Goal: Transaction & Acquisition: Purchase product/service

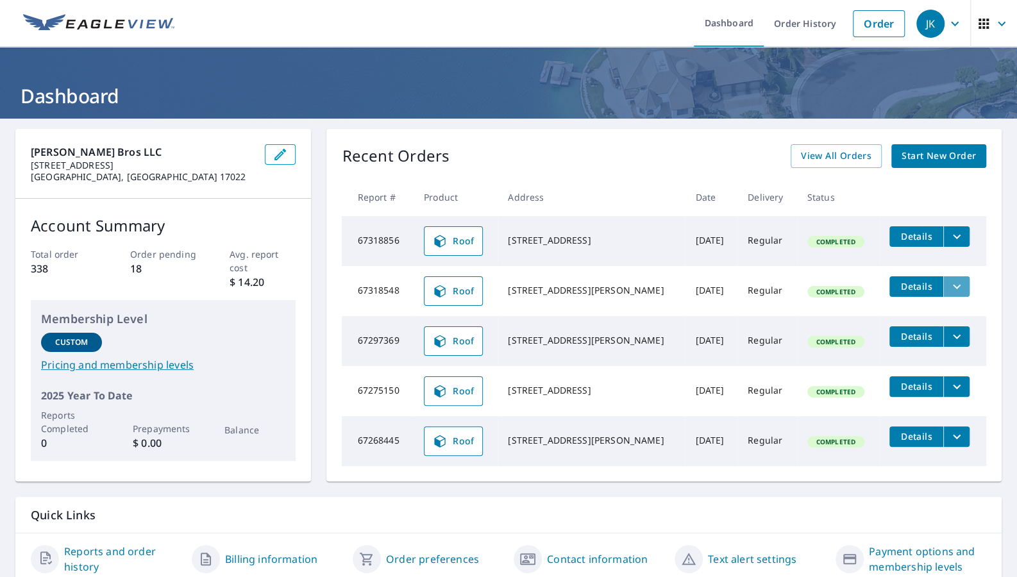
click at [949, 286] on icon "filesDropdownBtn-67318548" at bounding box center [956, 286] width 15 height 15
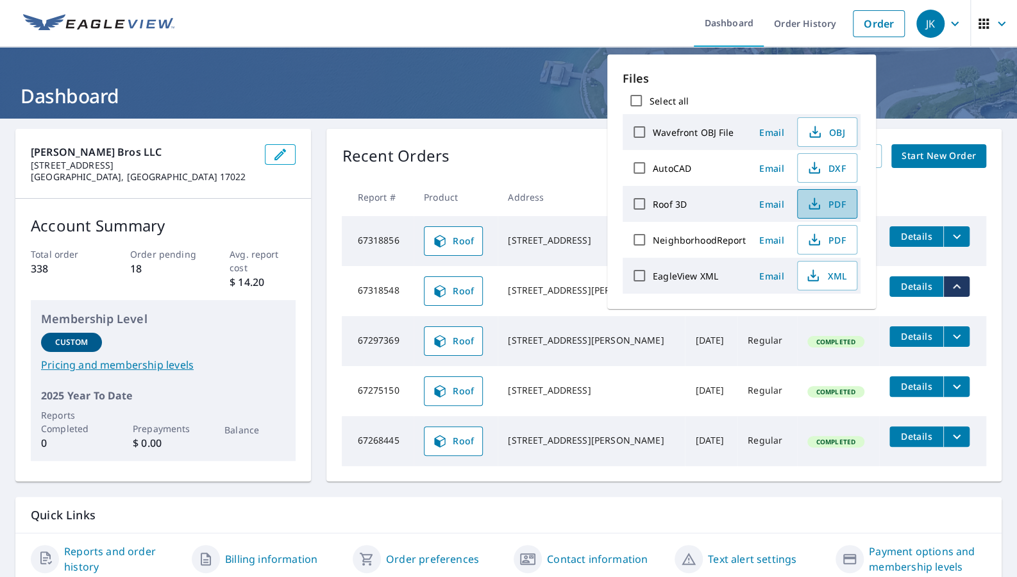
click at [822, 196] on span "PDF" at bounding box center [825, 203] width 41 height 15
click at [470, 32] on ul "Dashboard Order History Order" at bounding box center [546, 23] width 729 height 47
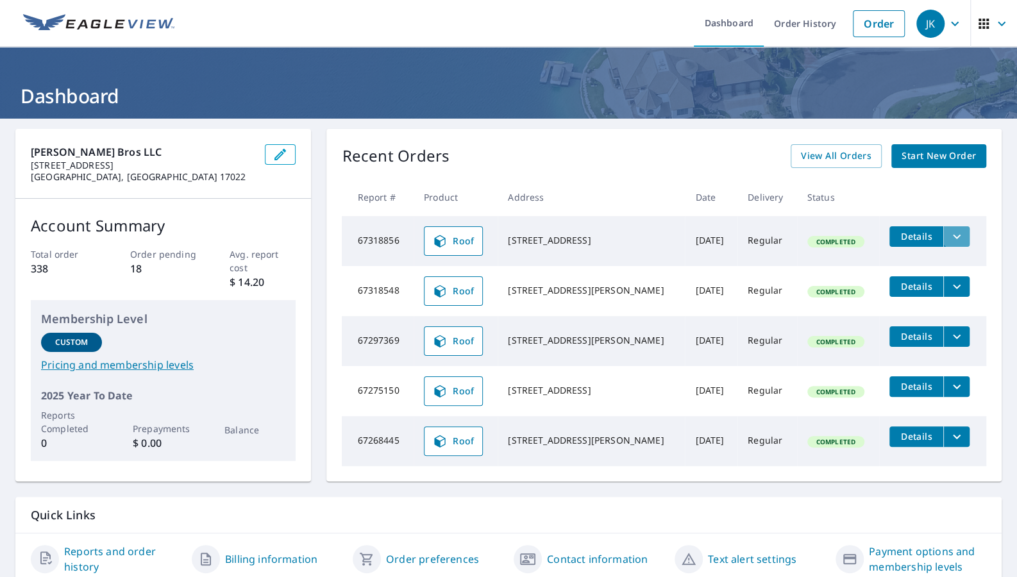
click at [949, 235] on icon "filesDropdownBtn-67318856" at bounding box center [956, 236] width 15 height 15
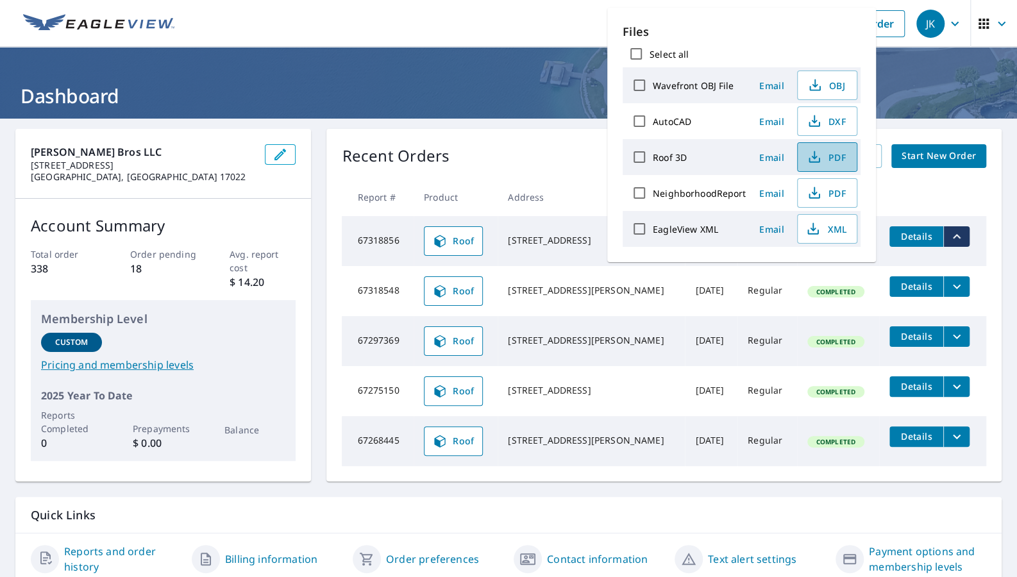
click at [821, 149] on span "PDF" at bounding box center [825, 156] width 41 height 15
click at [396, 24] on ul "Dashboard Order History Order" at bounding box center [546, 23] width 729 height 47
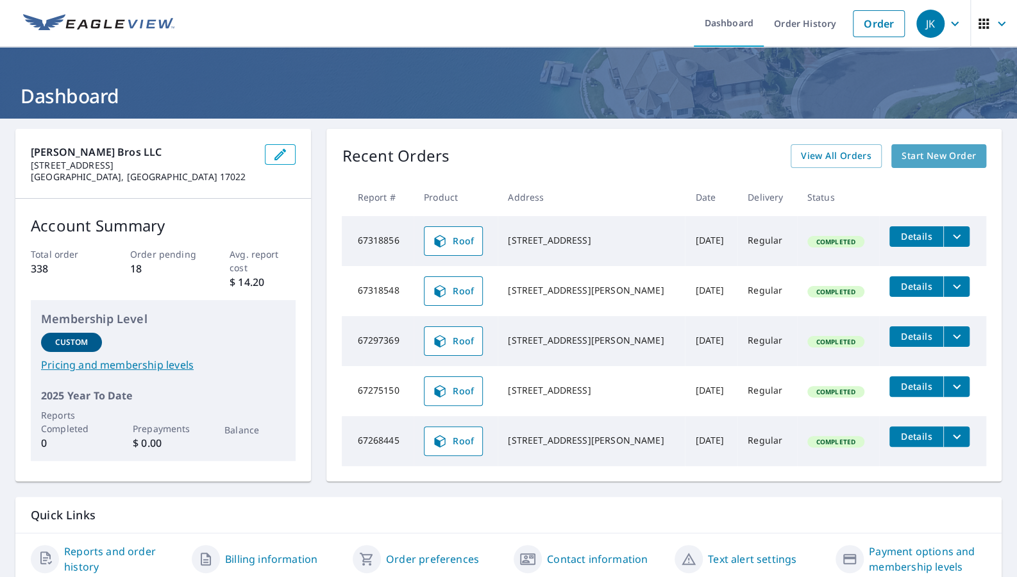
click at [967, 156] on span "Start New Order" at bounding box center [938, 156] width 74 height 16
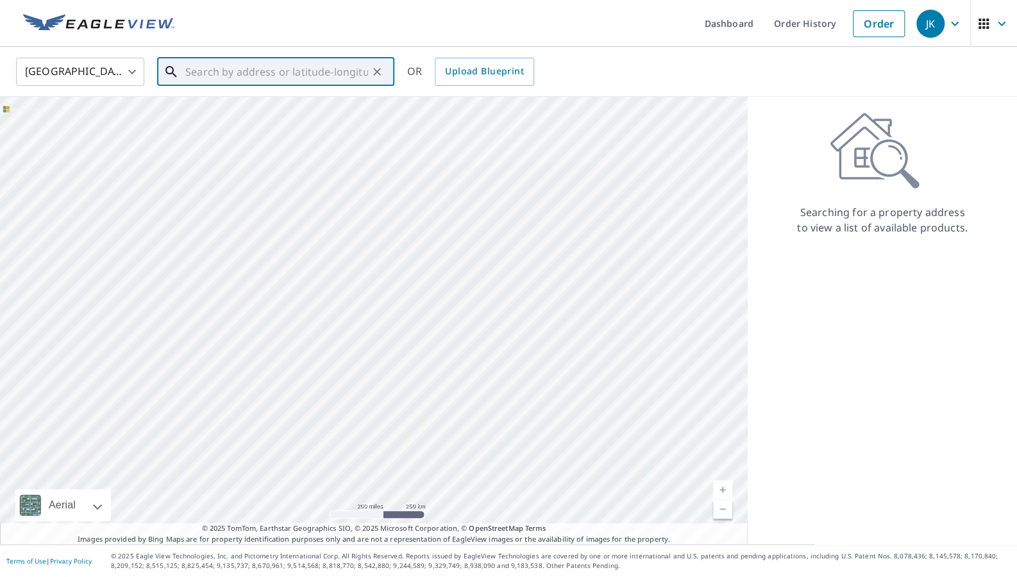
click at [188, 66] on input "text" at bounding box center [276, 72] width 183 height 36
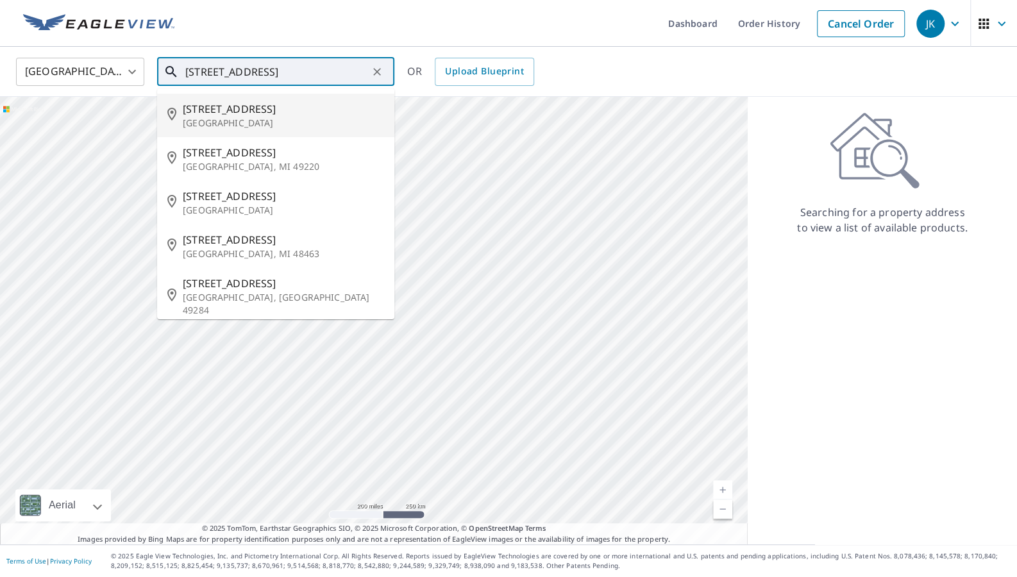
click at [197, 108] on span "[STREET_ADDRESS]" at bounding box center [283, 108] width 201 height 15
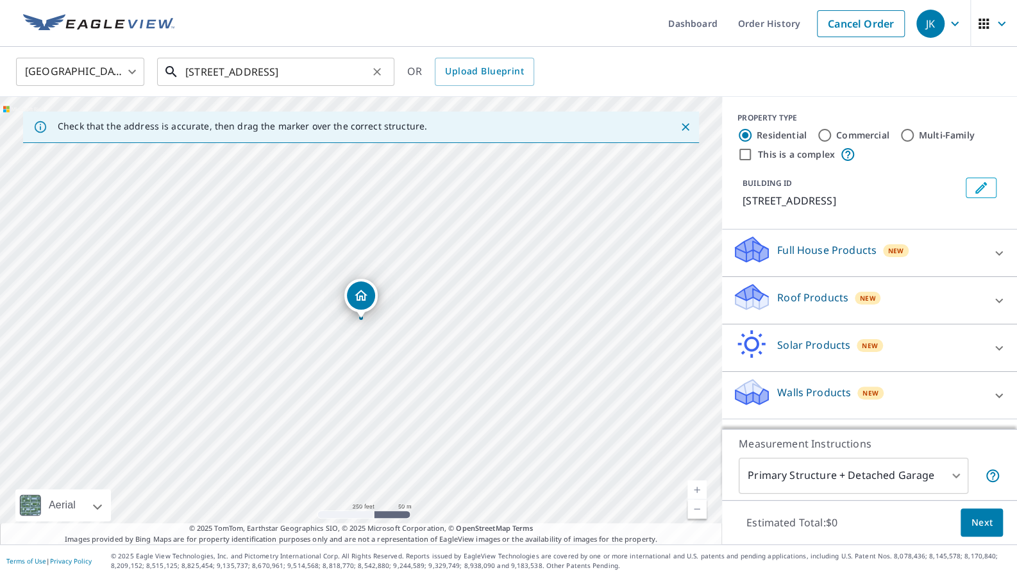
click at [296, 74] on input "[STREET_ADDRESS]" at bounding box center [276, 72] width 183 height 36
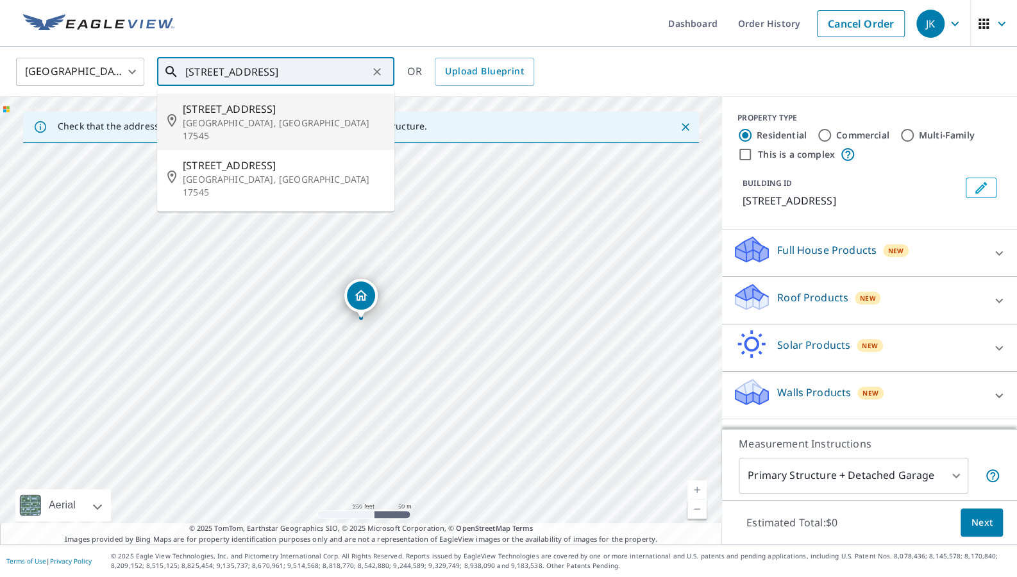
click at [277, 118] on p "[GEOGRAPHIC_DATA], [GEOGRAPHIC_DATA] 17545" at bounding box center [283, 130] width 201 height 26
type input "[STREET_ADDRESS]"
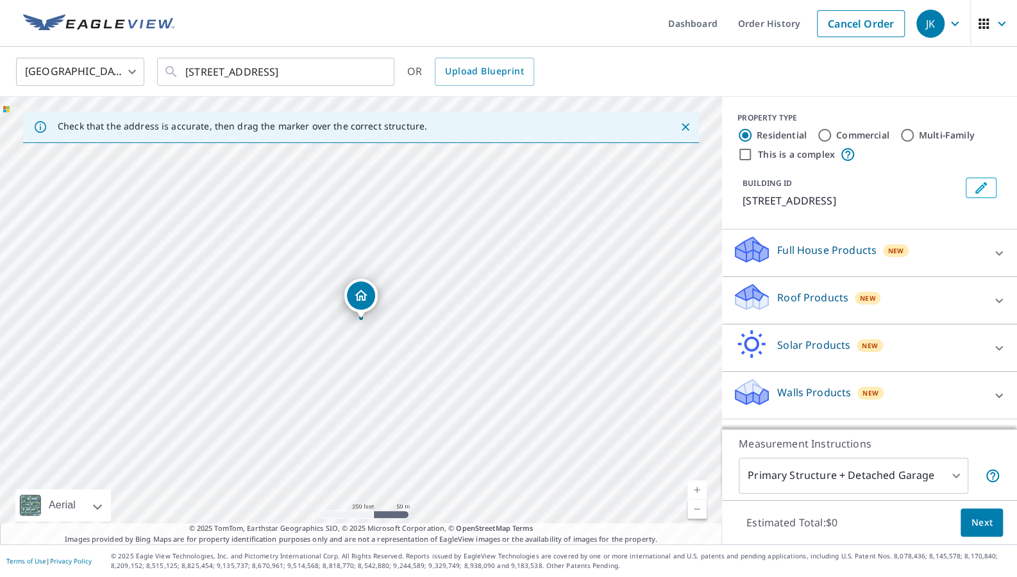
click at [1001, 298] on icon at bounding box center [999, 300] width 8 height 4
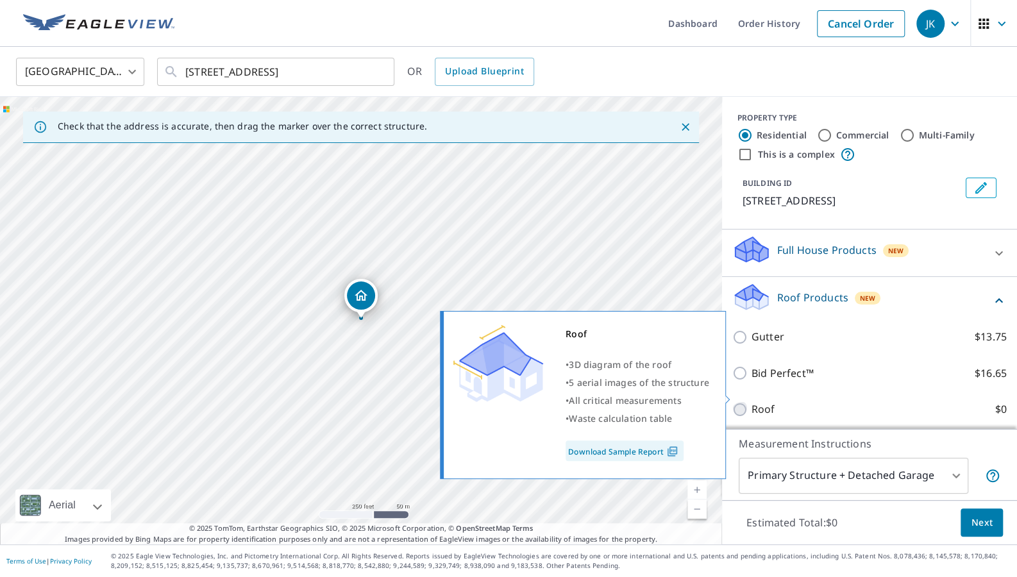
click at [740, 402] on input "Roof $0" at bounding box center [741, 409] width 19 height 15
checkbox input "true"
type input "3"
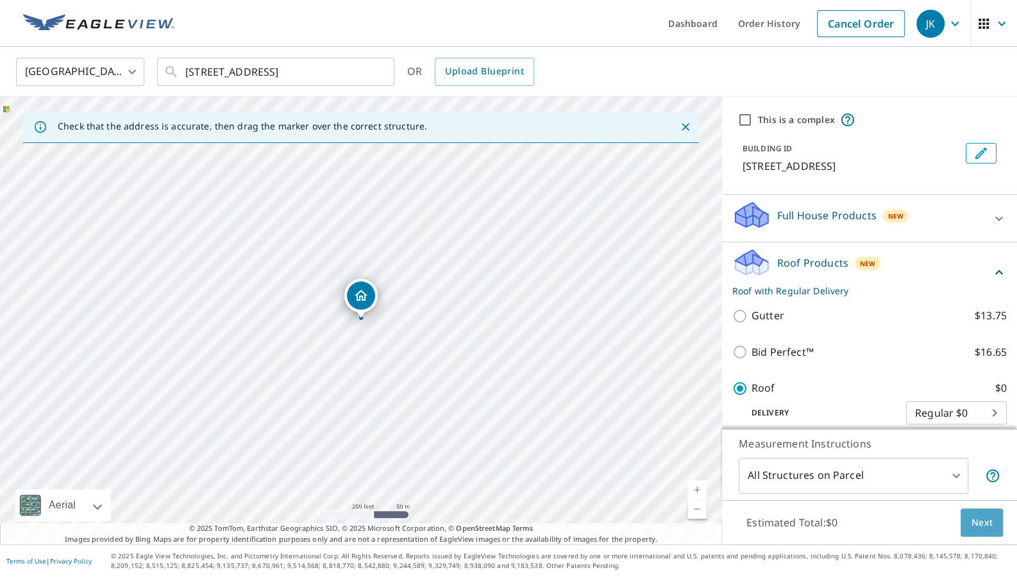
click at [984, 520] on span "Next" at bounding box center [982, 523] width 22 height 16
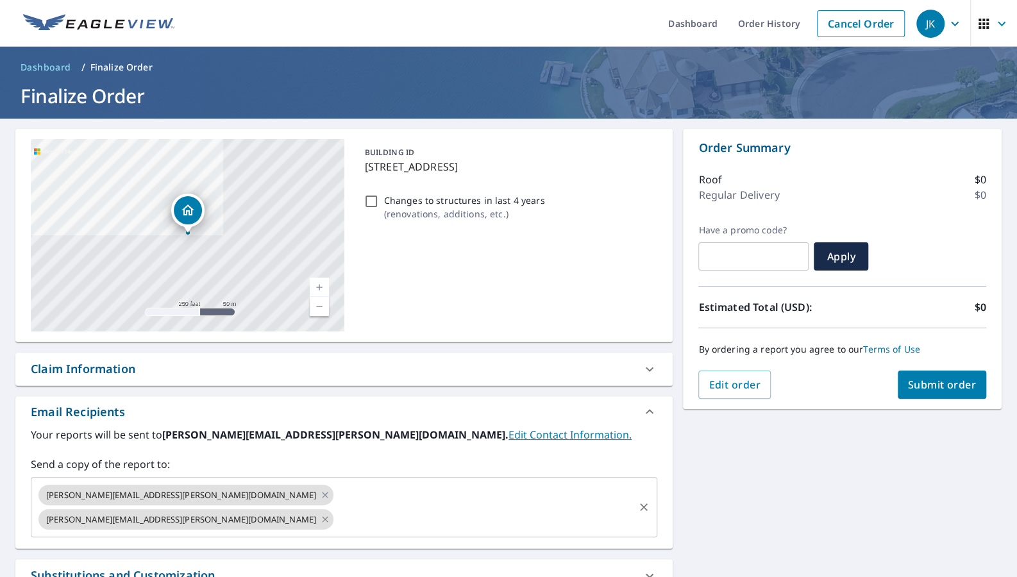
click at [320, 512] on icon at bounding box center [325, 519] width 10 height 14
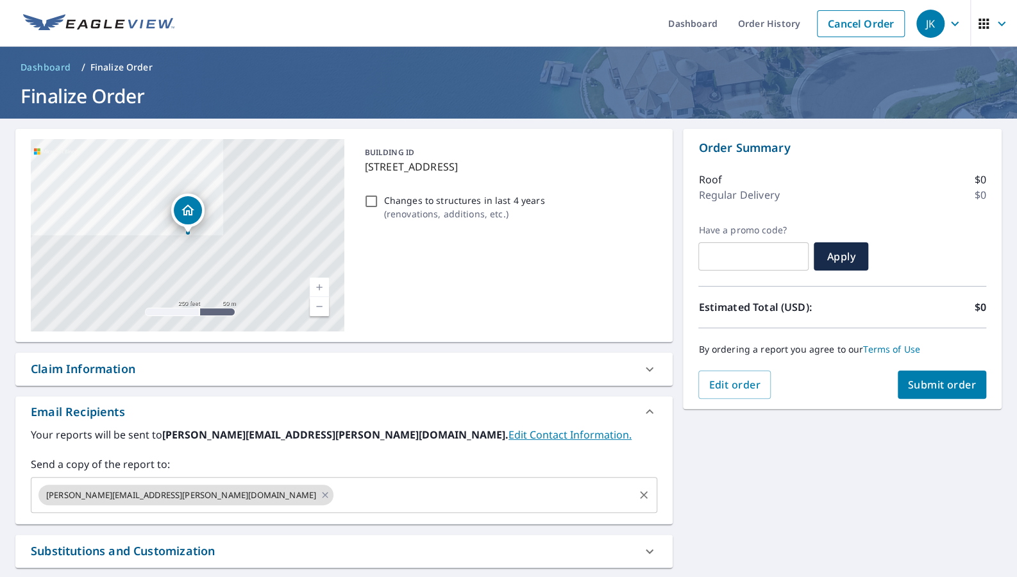
click at [335, 492] on input "text" at bounding box center [483, 495] width 297 height 24
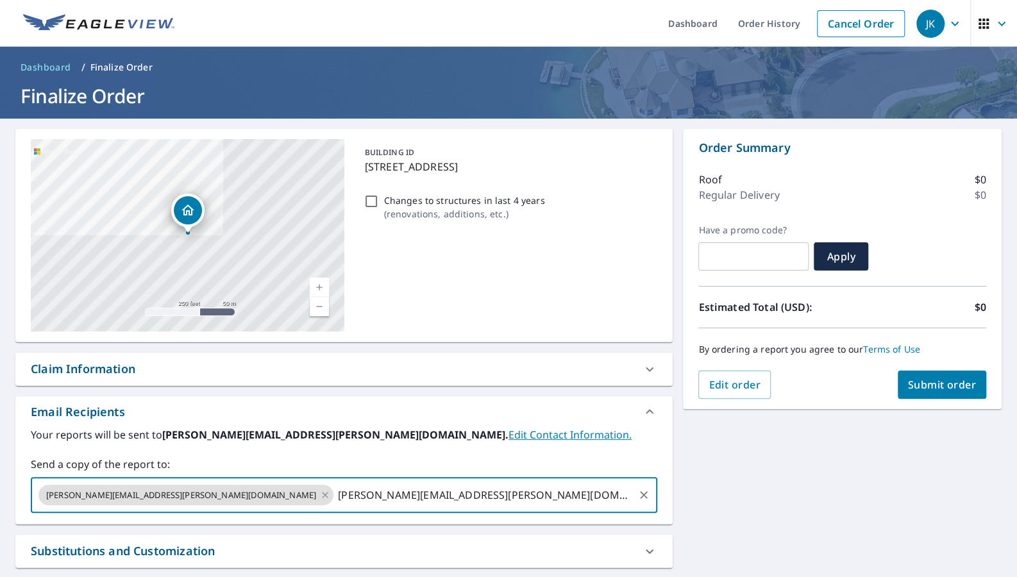
type input "[PERSON_NAME][EMAIL_ADDRESS][PERSON_NAME][DOMAIN_NAME]"
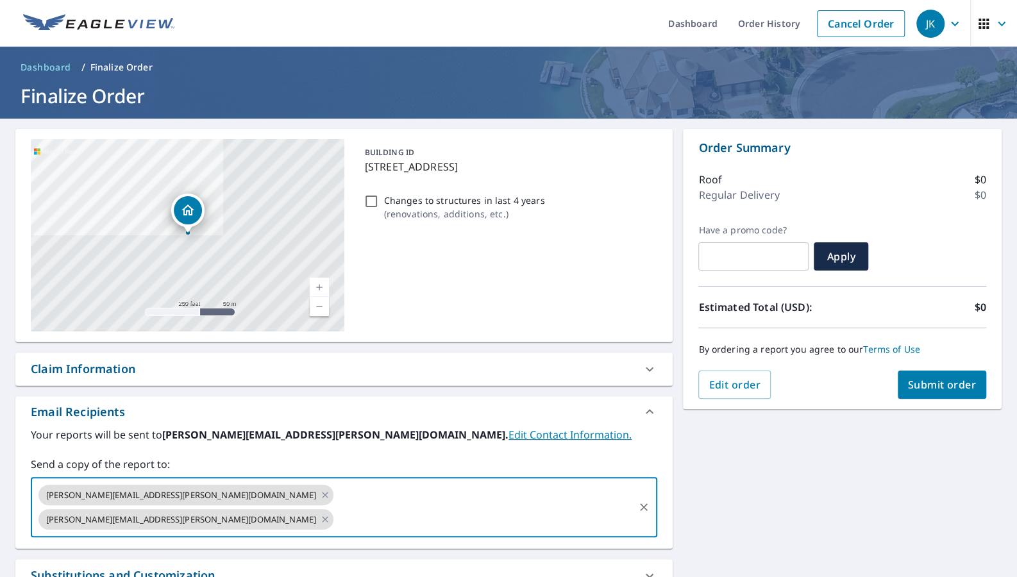
click at [368, 194] on input "Changes to structures in last 4 years ( renovations, additions, etc. )" at bounding box center [370, 201] width 15 height 15
checkbox input "true"
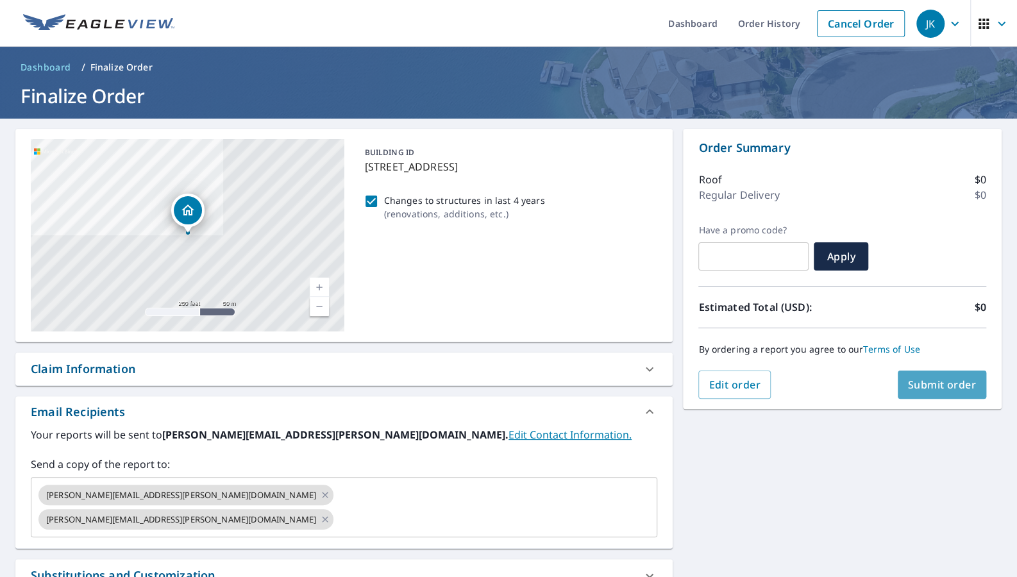
click at [957, 387] on span "Submit order" at bounding box center [942, 385] width 69 height 14
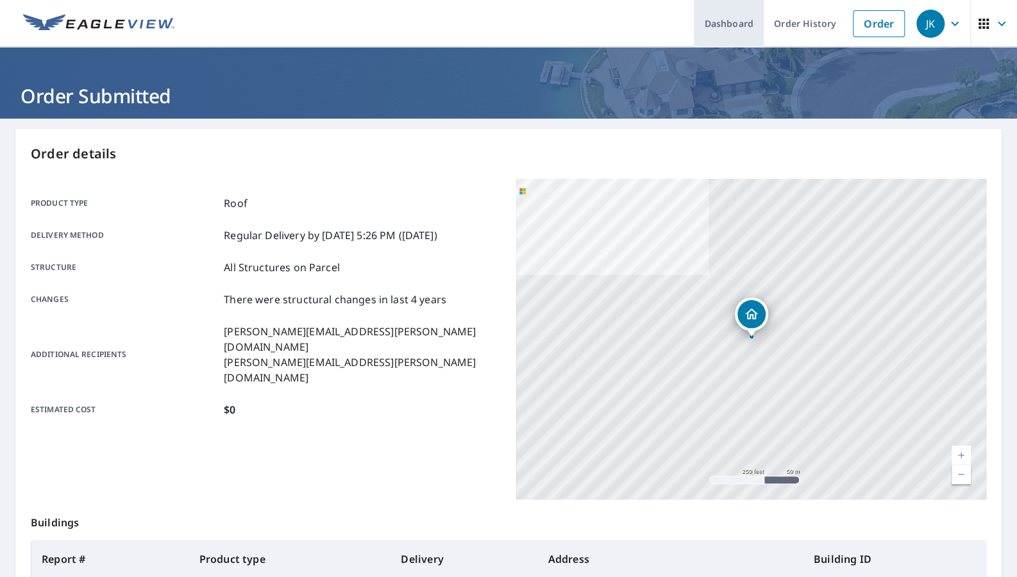
click at [763, 24] on link "Dashboard" at bounding box center [729, 23] width 70 height 47
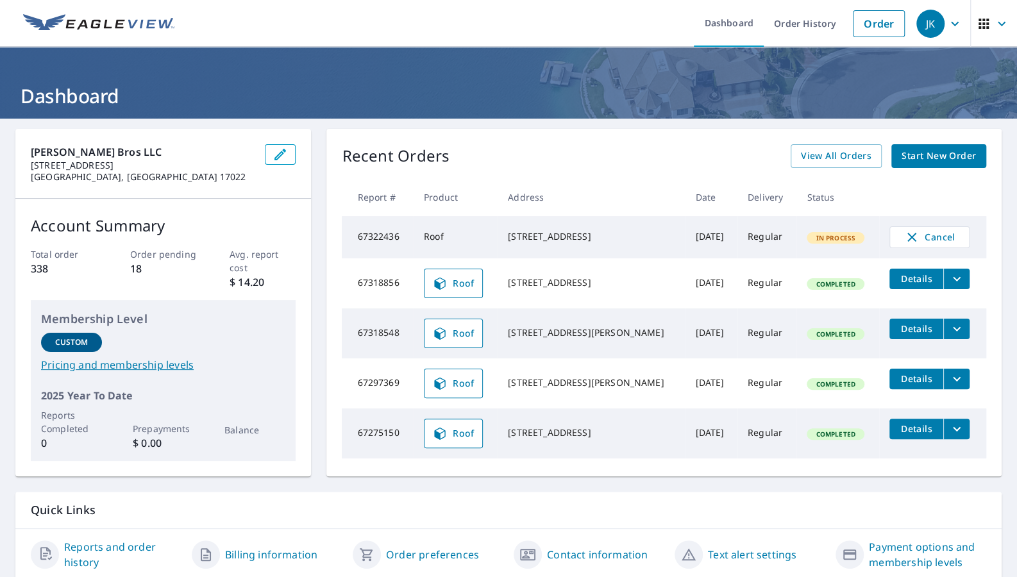
click at [1001, 149] on div "[PERSON_NAME] Bros LLC [STREET_ADDRESS] Account Summary Total order 338 Order p…" at bounding box center [508, 355] width 1017 height 472
click at [951, 158] on span "Start New Order" at bounding box center [938, 156] width 74 height 16
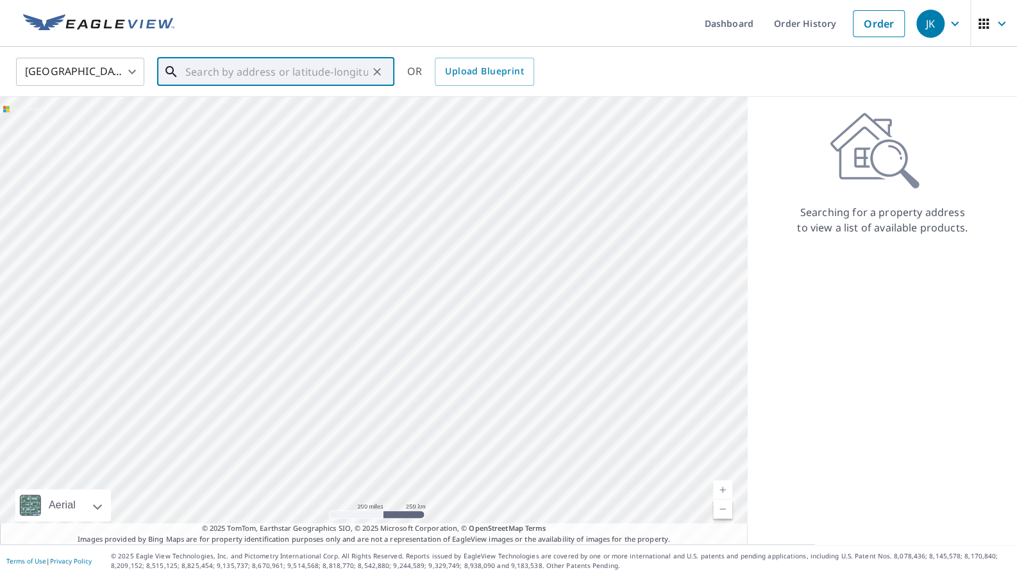
click at [201, 74] on input "text" at bounding box center [276, 72] width 183 height 36
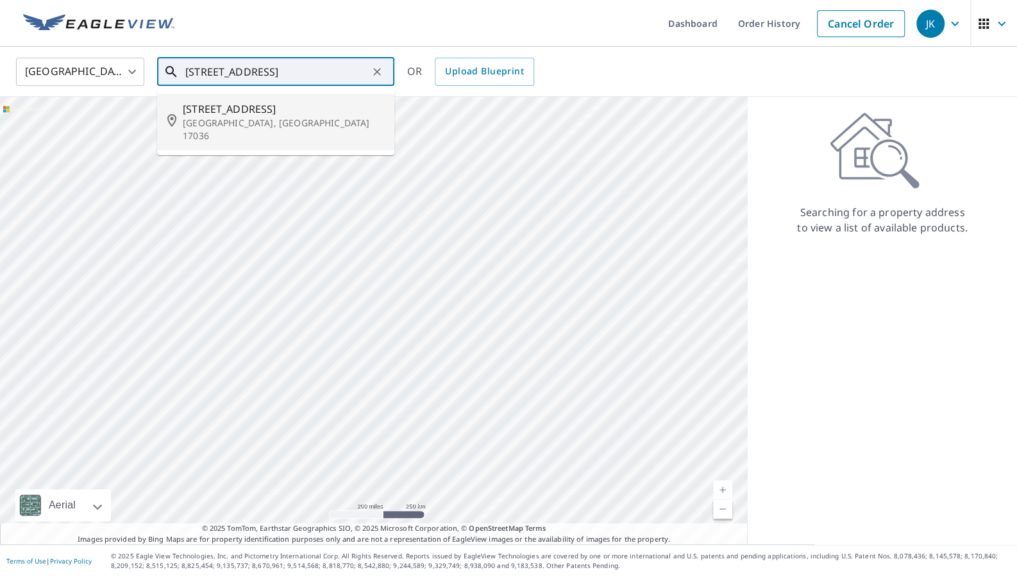
click at [197, 109] on span "[STREET_ADDRESS]" at bounding box center [283, 108] width 201 height 15
type input "[STREET_ADDRESS]"
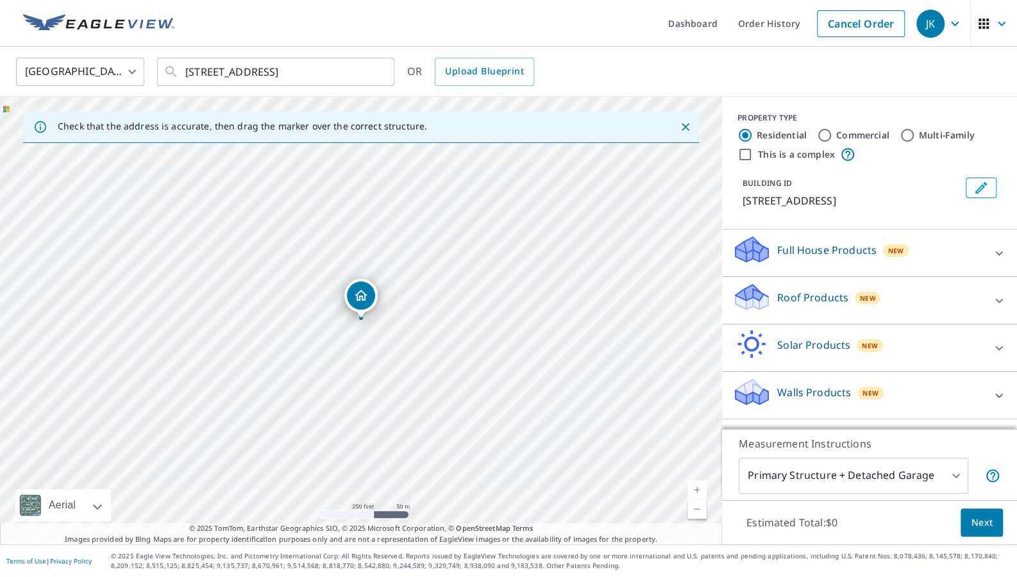
click at [951, 337] on div "Solar Products New" at bounding box center [857, 348] width 251 height 37
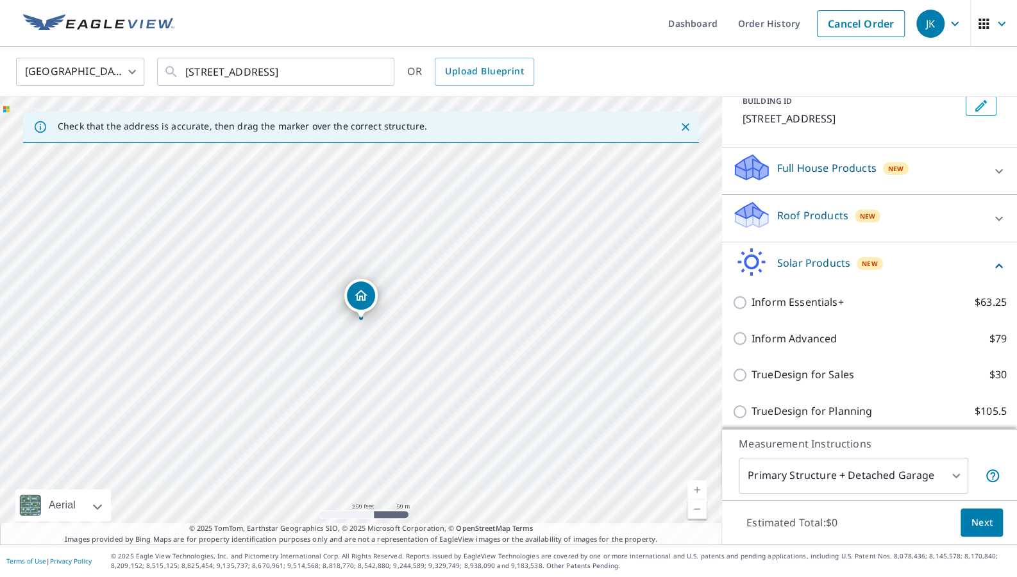
scroll to position [83, 0]
click at [953, 176] on div "Full House Products New" at bounding box center [857, 169] width 251 height 37
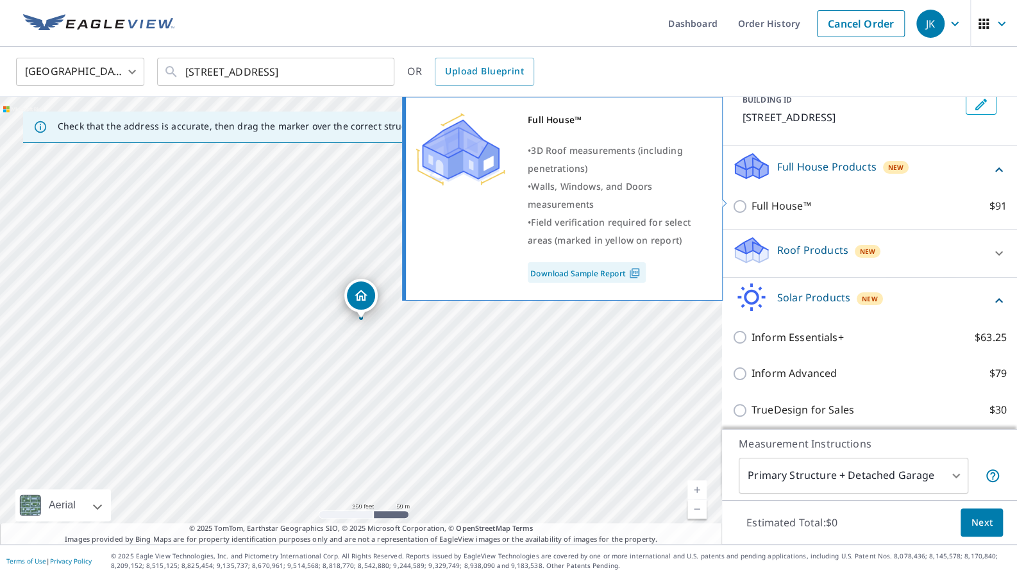
click at [742, 199] on input "Full House™ $91" at bounding box center [741, 206] width 19 height 15
checkbox input "true"
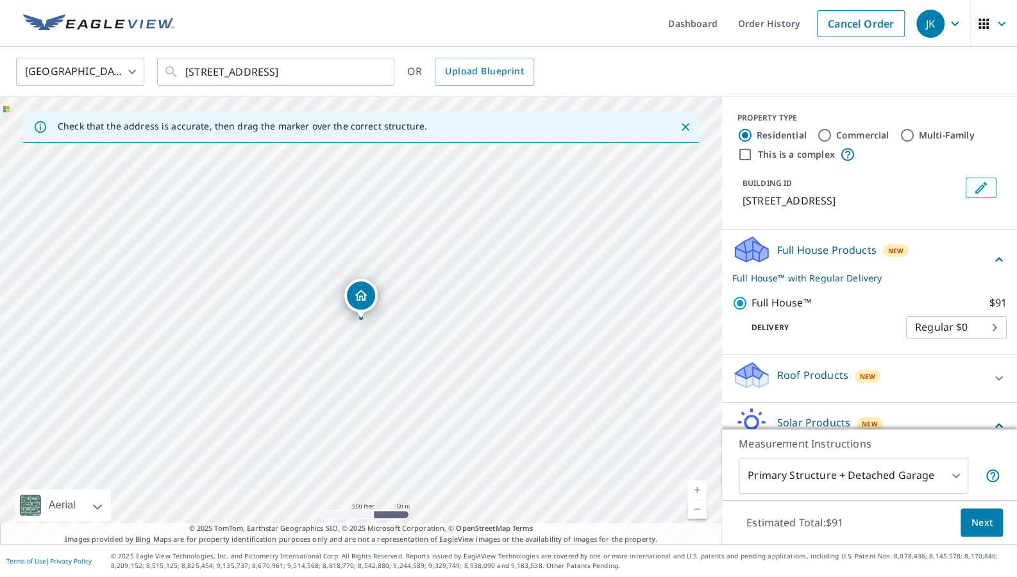
scroll to position [180, 0]
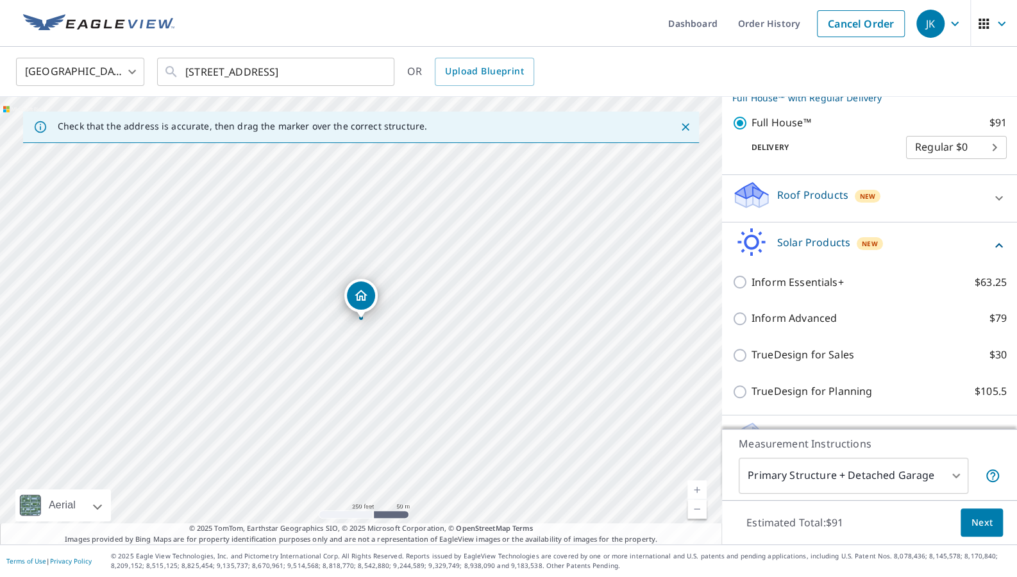
click at [963, 480] on body "JK JK Dashboard Order History Cancel Order JK United States [GEOGRAPHIC_DATA] ​…" at bounding box center [508, 288] width 1017 height 577
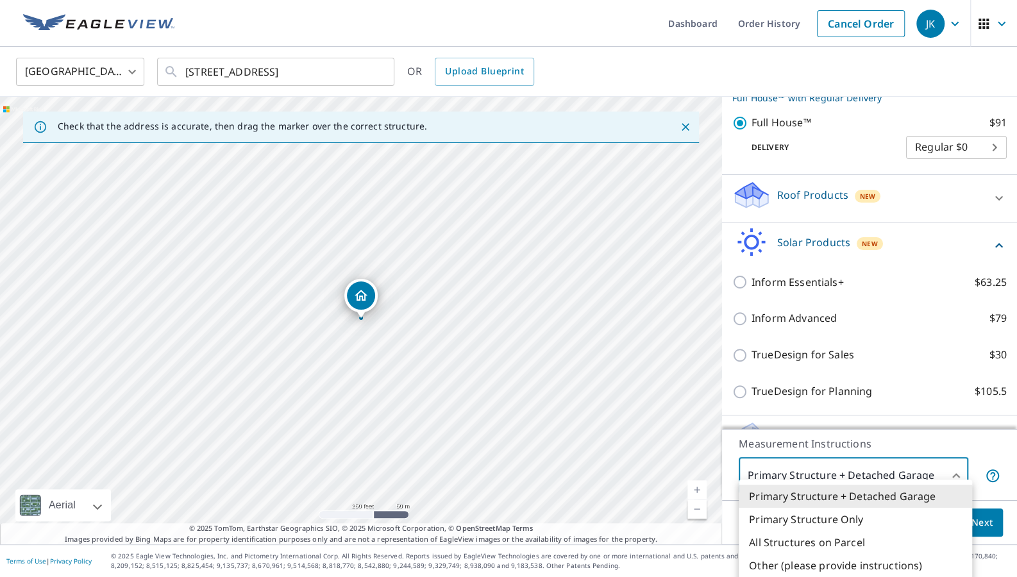
click at [874, 536] on li "All Structures on Parcel" at bounding box center [855, 542] width 233 height 23
type input "3"
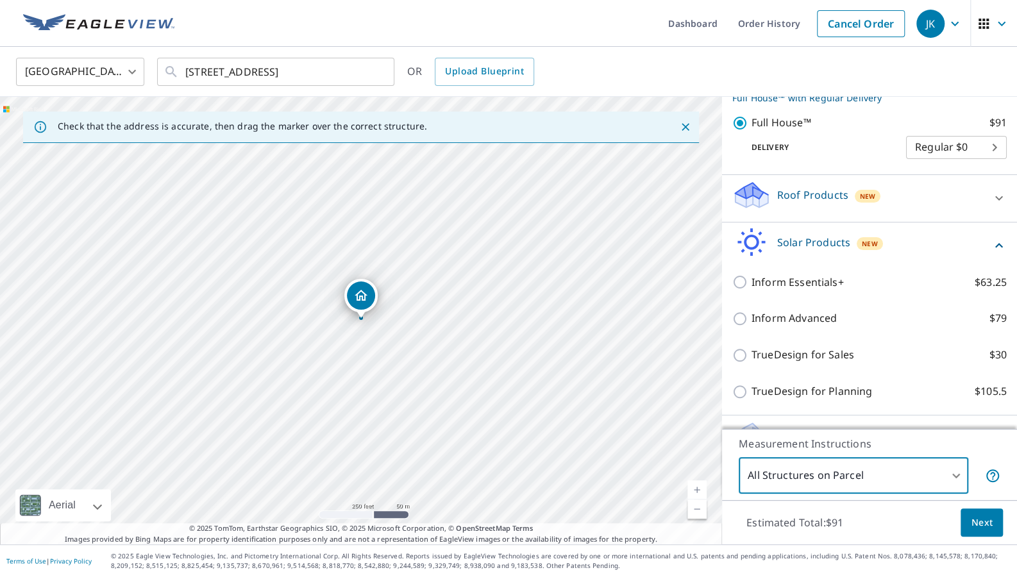
click at [981, 526] on span "Next" at bounding box center [982, 523] width 22 height 16
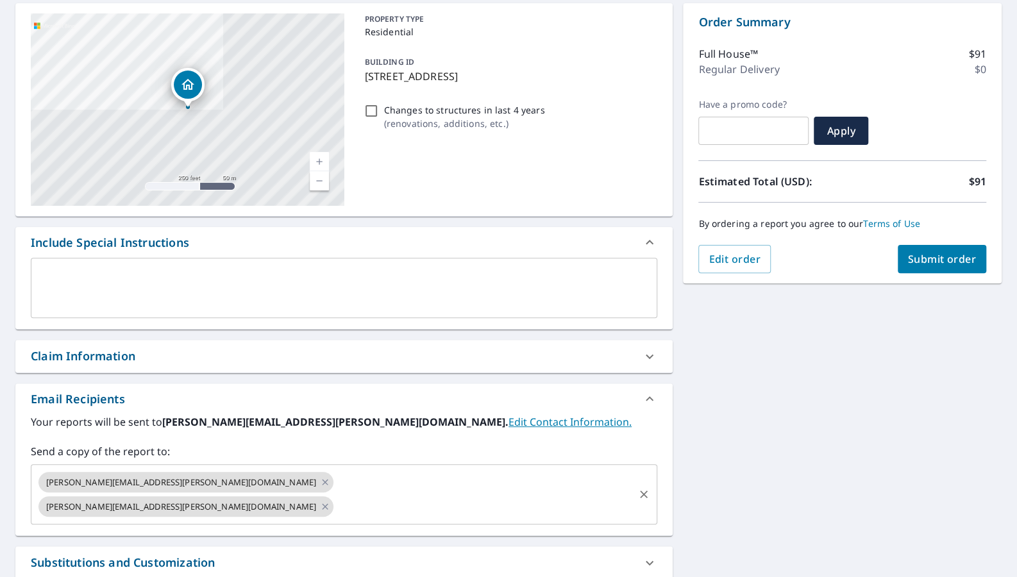
scroll to position [154, 0]
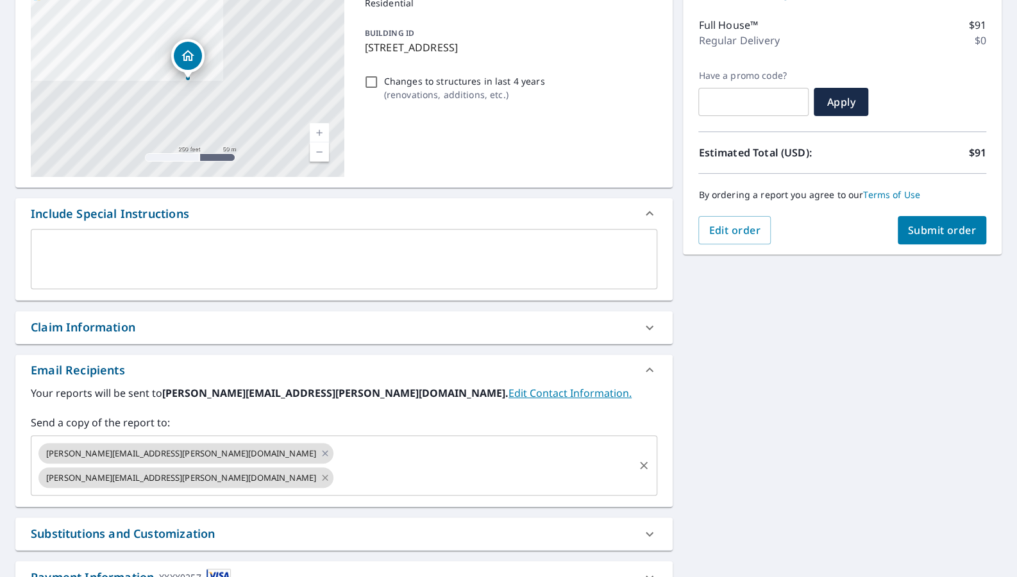
click at [320, 471] on icon at bounding box center [325, 478] width 10 height 14
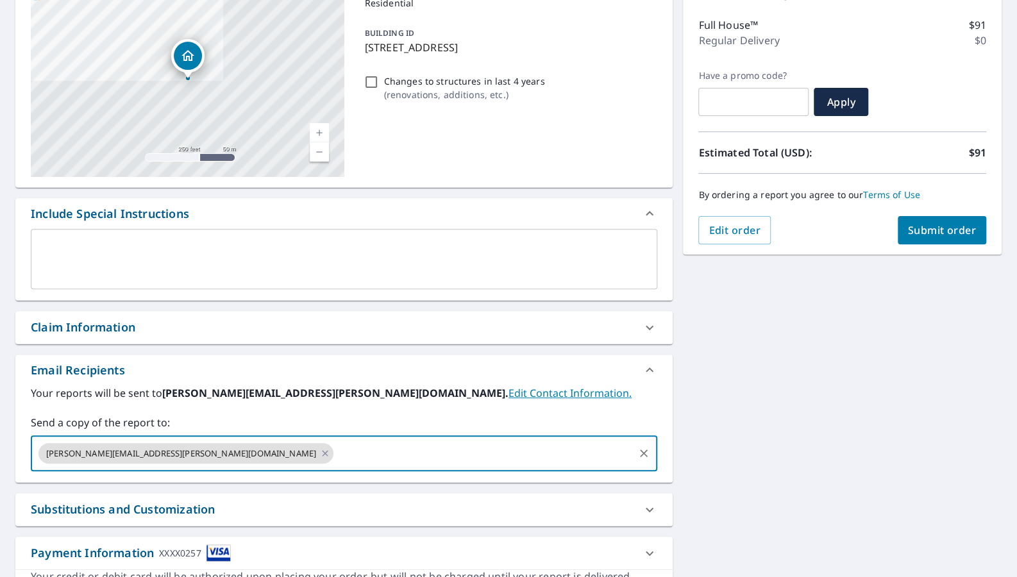
click at [335, 441] on input "text" at bounding box center [483, 453] width 297 height 24
type input "[PERSON_NAME][EMAIL_ADDRESS][PERSON_NAME][DOMAIN_NAME]"
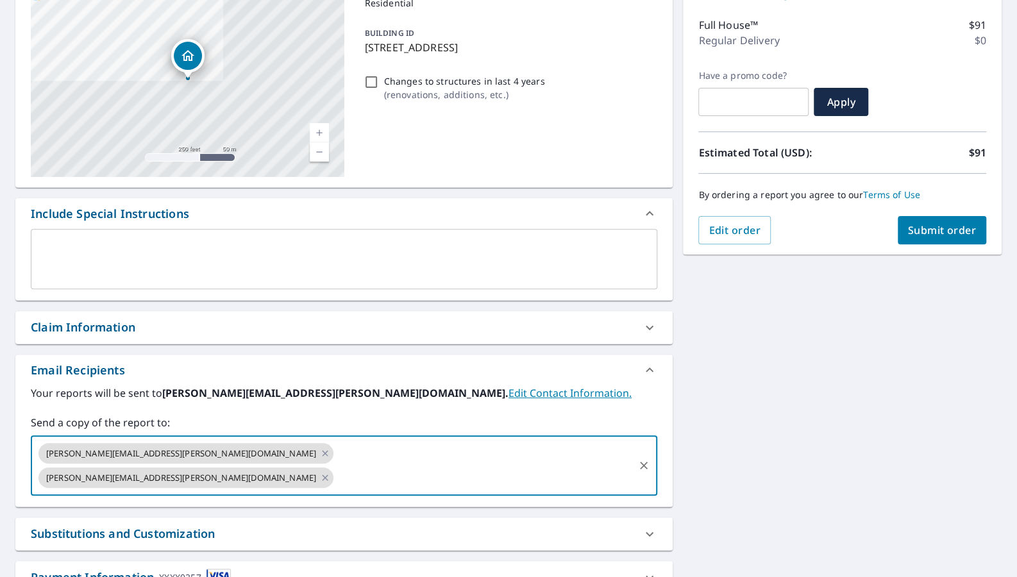
click at [368, 74] on input "Changes to structures in last 4 years ( renovations, additions, etc. )" at bounding box center [370, 81] width 15 height 15
checkbox input "true"
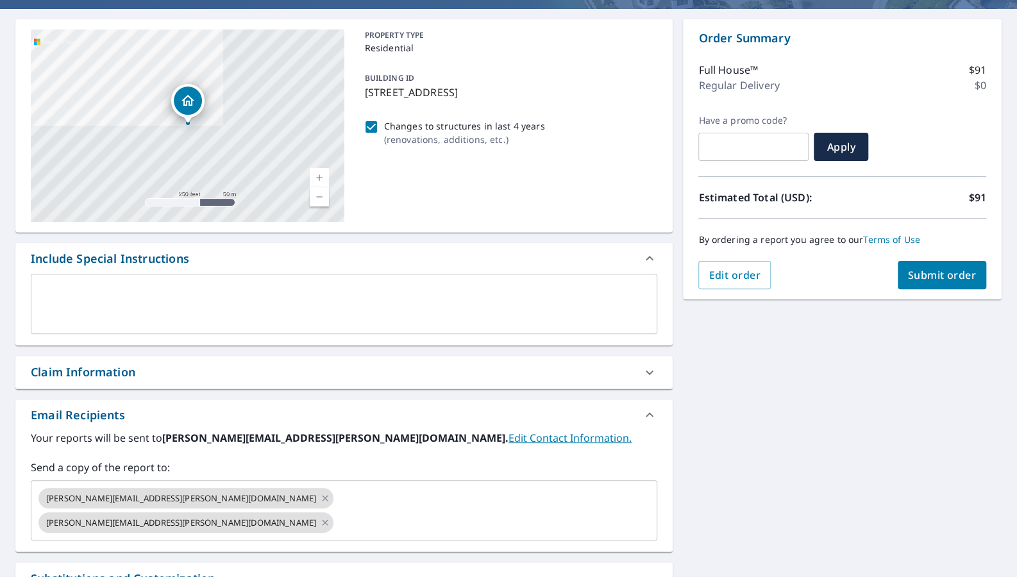
scroll to position [109, 0]
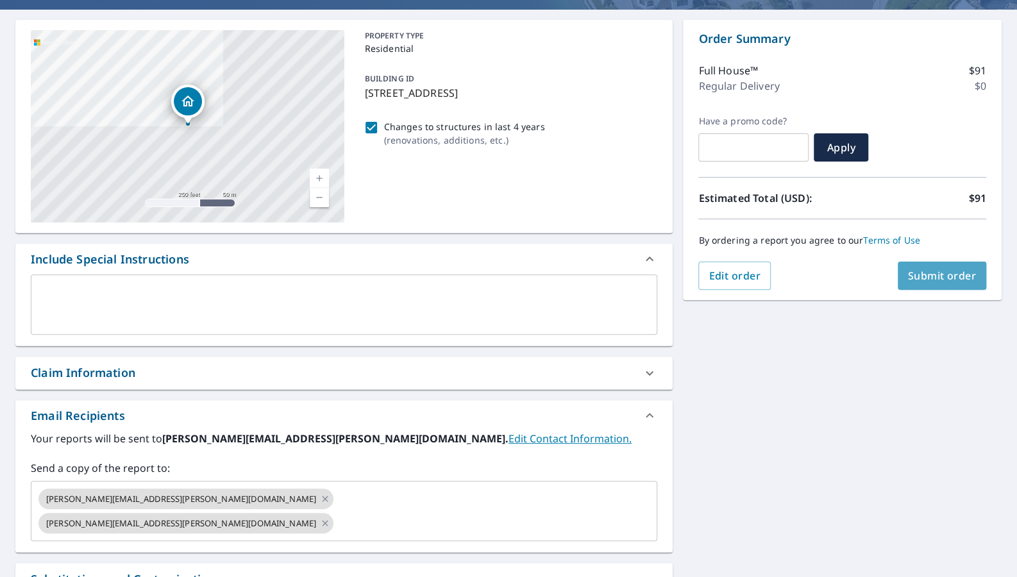
click at [938, 274] on span "Submit order" at bounding box center [942, 276] width 69 height 14
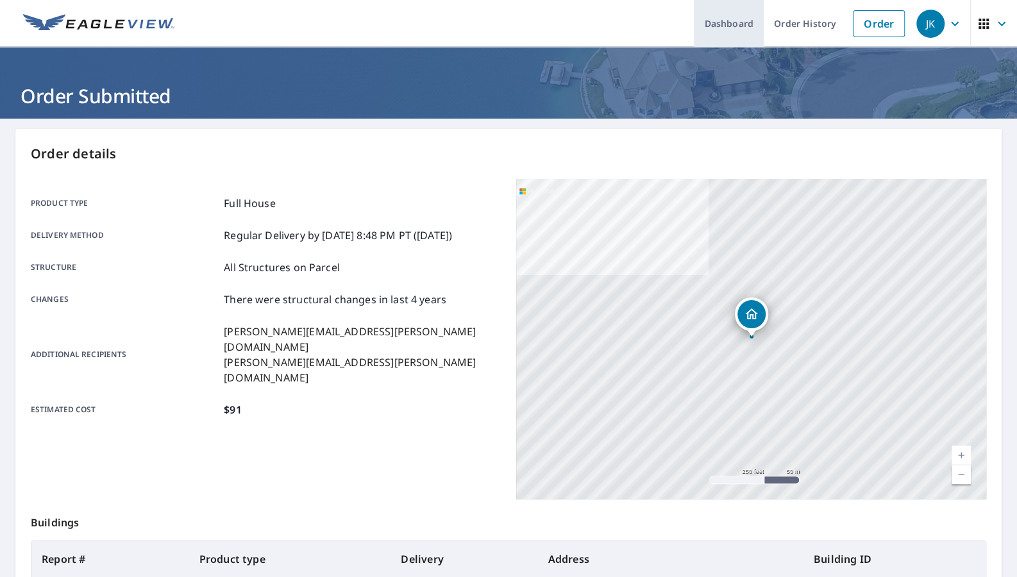
click at [749, 24] on link "Dashboard" at bounding box center [729, 23] width 70 height 47
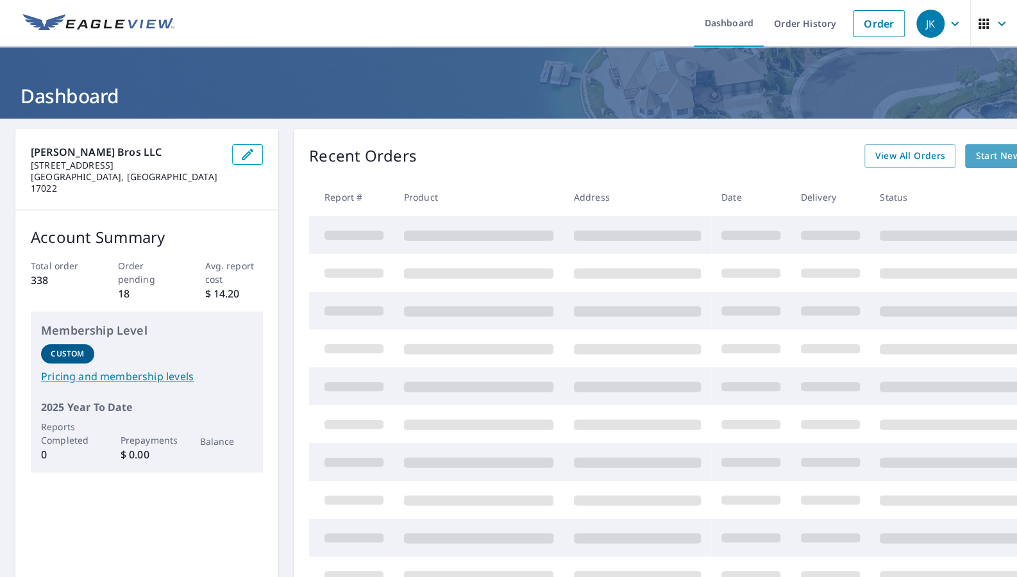
click at [1001, 156] on span "Start New Order" at bounding box center [1012, 156] width 74 height 16
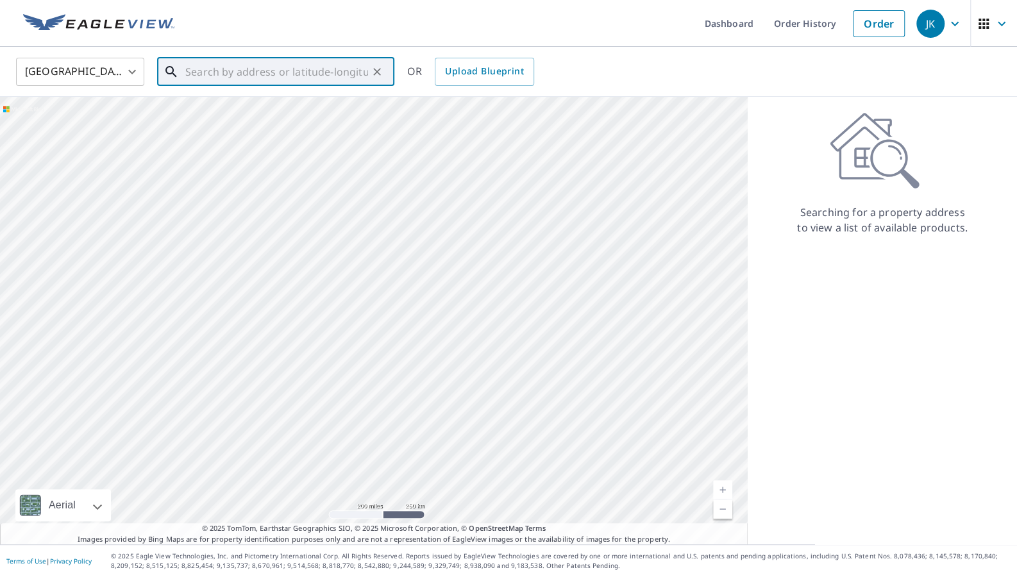
click at [274, 78] on input "text" at bounding box center [276, 72] width 183 height 36
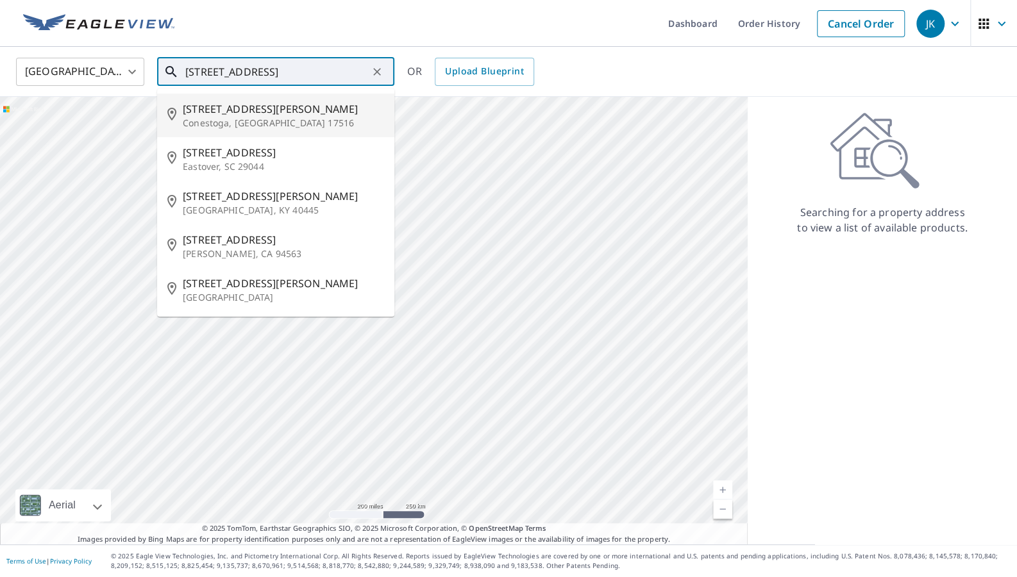
click at [217, 117] on p "Conestoga, [GEOGRAPHIC_DATA] 17516" at bounding box center [283, 123] width 201 height 13
type input "[STREET_ADDRESS][PERSON_NAME]"
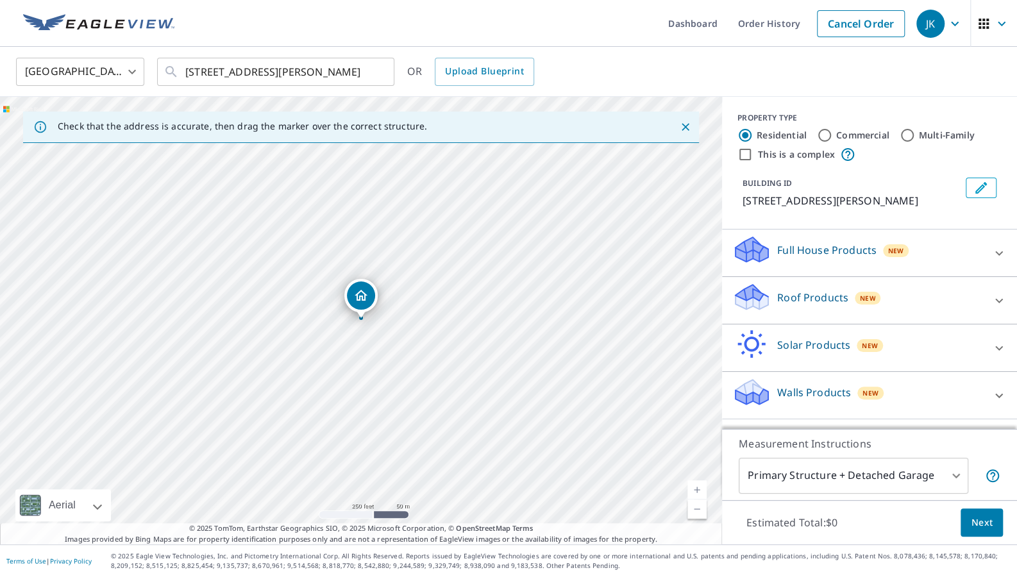
click at [996, 246] on icon at bounding box center [998, 253] width 15 height 15
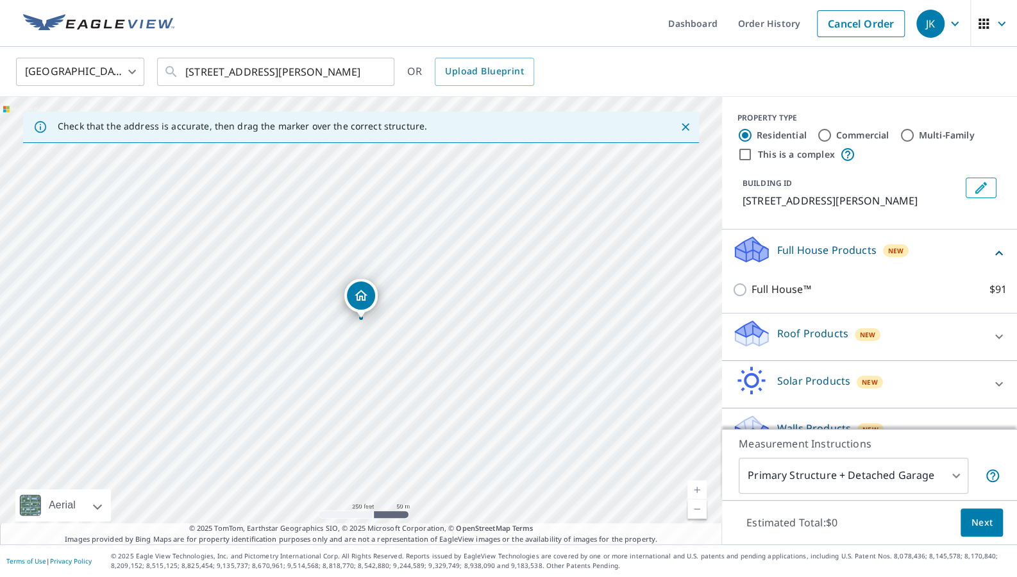
click at [998, 249] on icon at bounding box center [998, 253] width 15 height 15
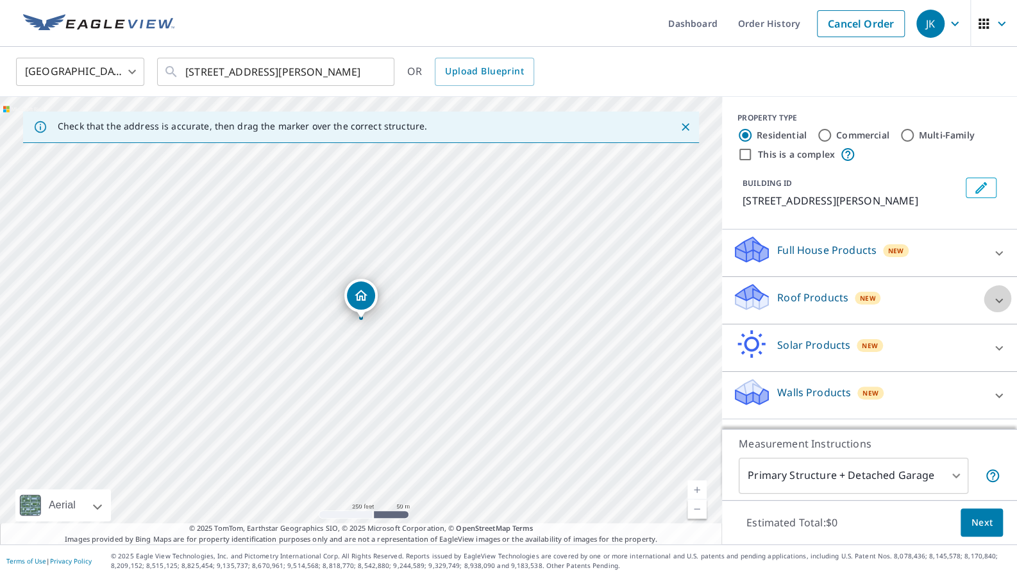
click at [1006, 298] on icon at bounding box center [998, 300] width 15 height 15
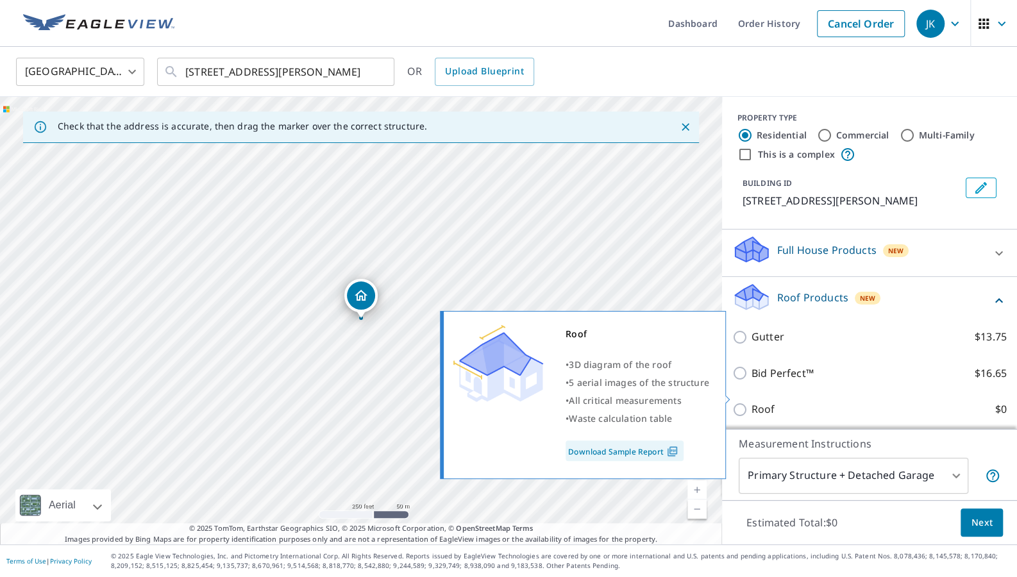
click at [741, 402] on input "Roof $0" at bounding box center [741, 409] width 19 height 15
checkbox input "true"
type input "3"
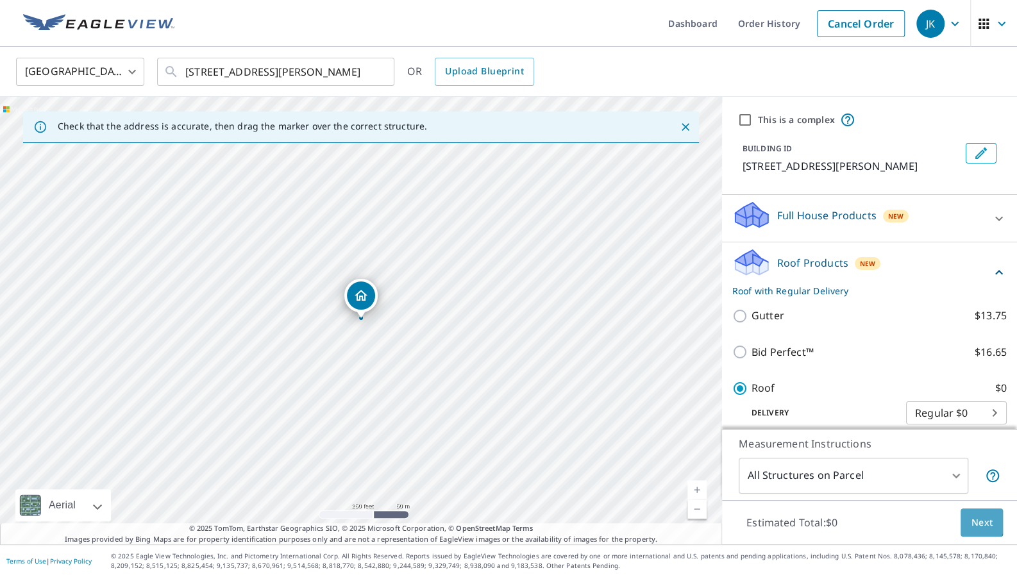
click at [977, 525] on span "Next" at bounding box center [982, 523] width 22 height 16
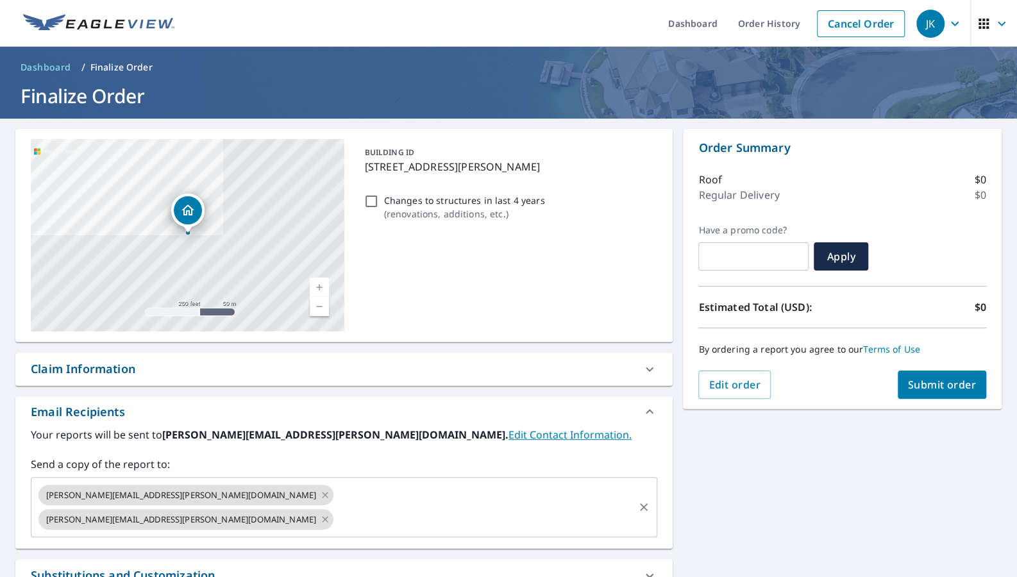
click at [320, 512] on icon at bounding box center [325, 519] width 10 height 14
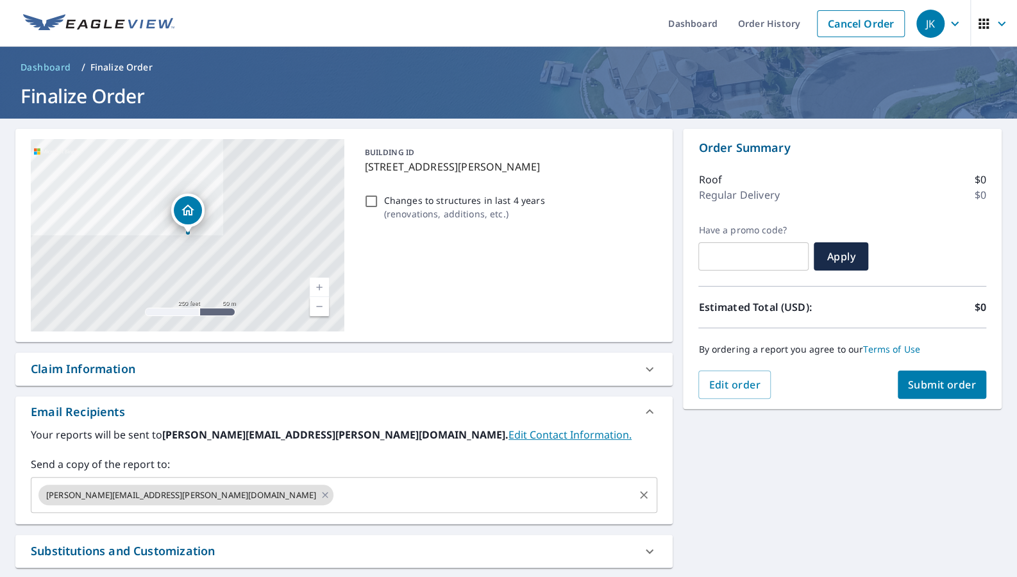
click at [335, 491] on input "text" at bounding box center [483, 495] width 297 height 24
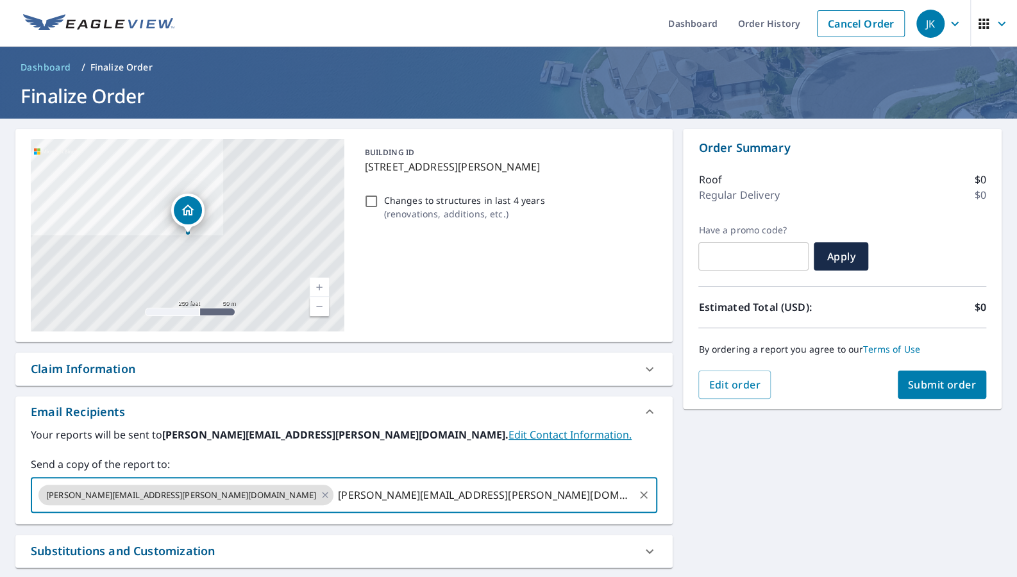
type input "[PERSON_NAME][EMAIL_ADDRESS][PERSON_NAME][DOMAIN_NAME]"
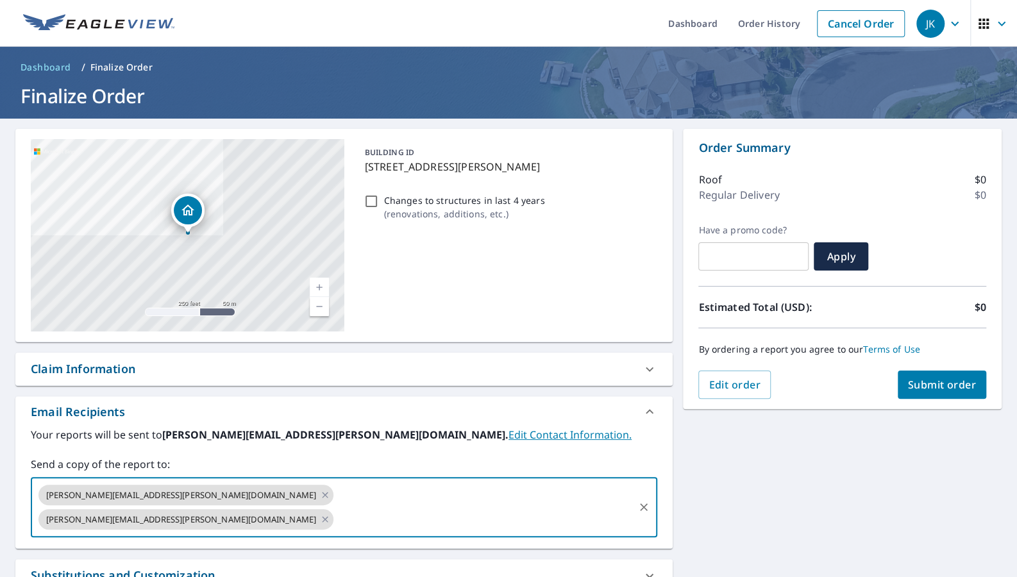
click at [369, 194] on input "Changes to structures in last 4 years ( renovations, additions, etc. )" at bounding box center [370, 201] width 15 height 15
checkbox input "true"
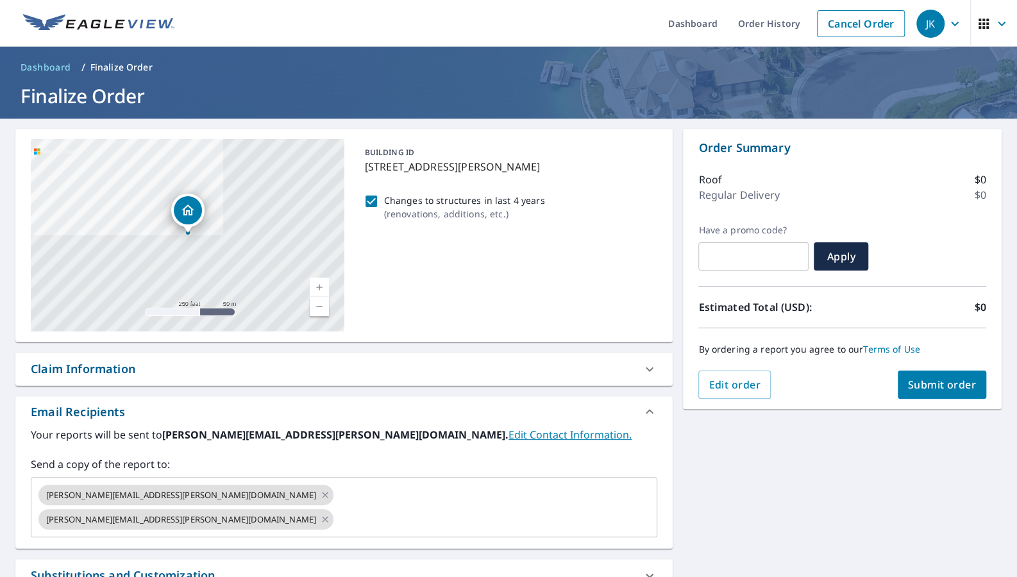
click at [949, 389] on span "Submit order" at bounding box center [942, 385] width 69 height 14
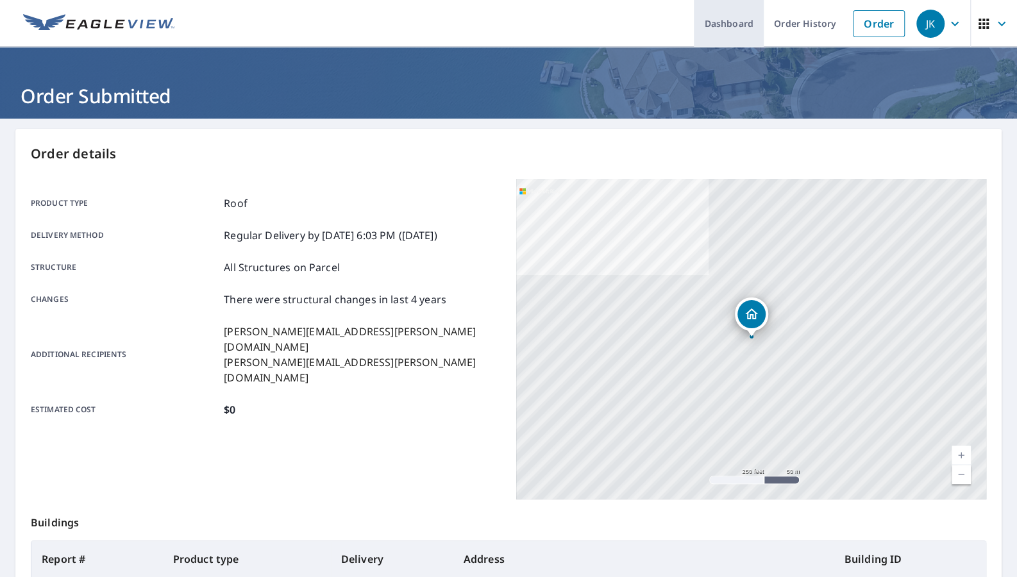
click at [742, 23] on link "Dashboard" at bounding box center [729, 23] width 70 height 47
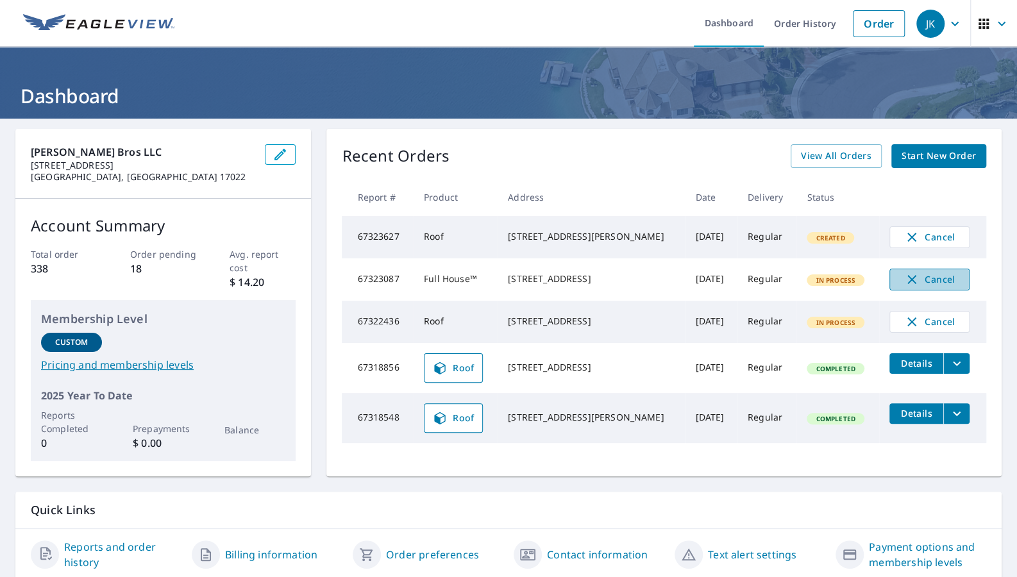
click at [914, 276] on span "Cancel" at bounding box center [929, 279] width 53 height 15
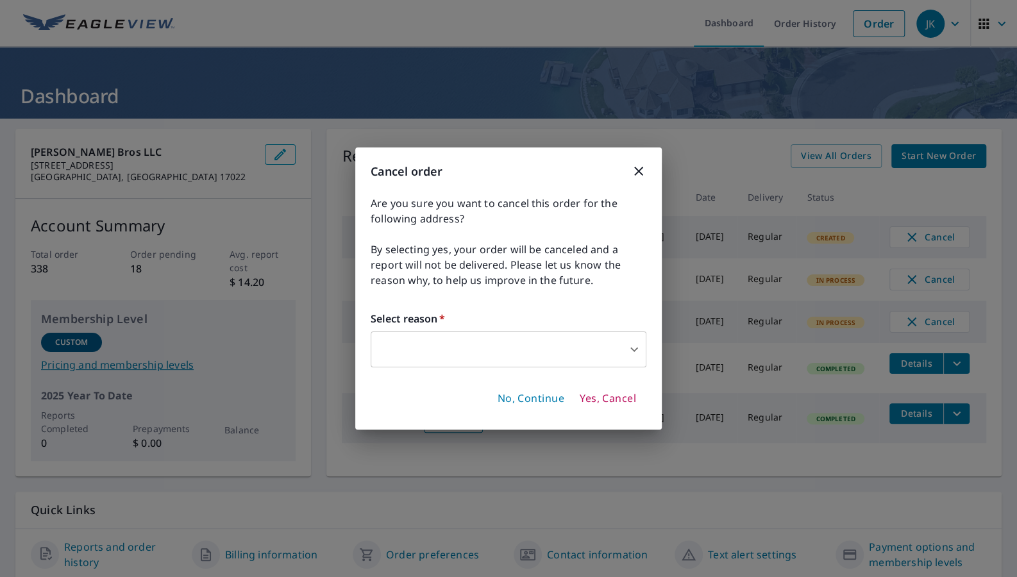
click at [581, 336] on body "JK JK Dashboard Order History Order JK Dashboard [PERSON_NAME] Bros LLC [STREET…" at bounding box center [508, 288] width 1017 height 577
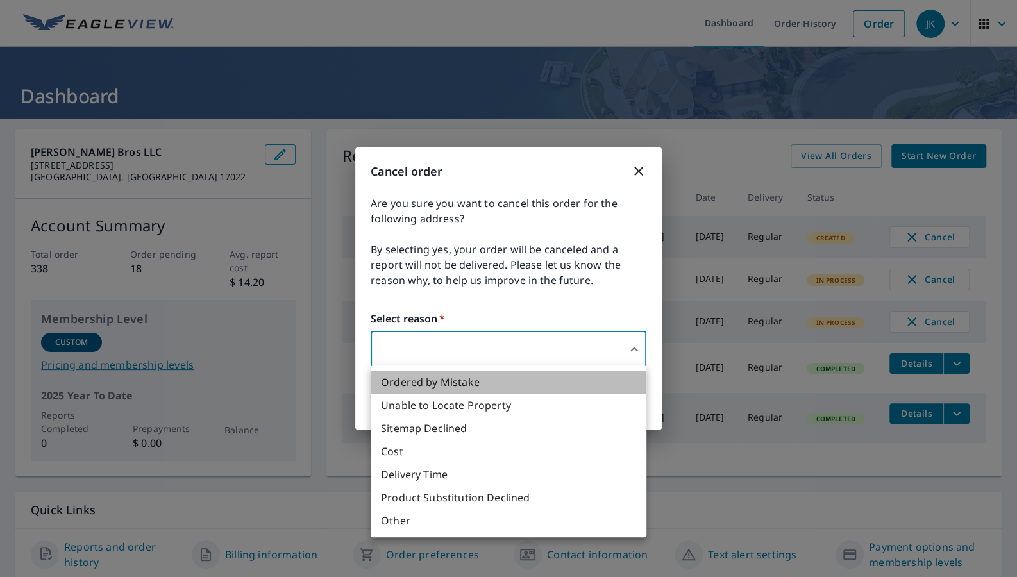
click at [502, 386] on li "Ordered by Mistake" at bounding box center [509, 382] width 276 height 23
type input "30"
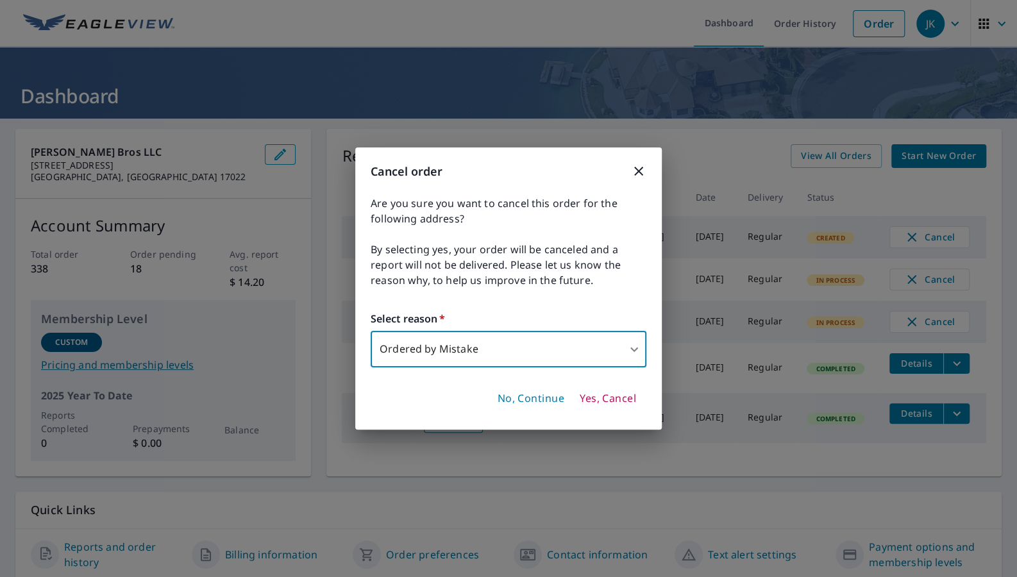
click at [618, 399] on span "Yes, Cancel" at bounding box center [608, 399] width 56 height 14
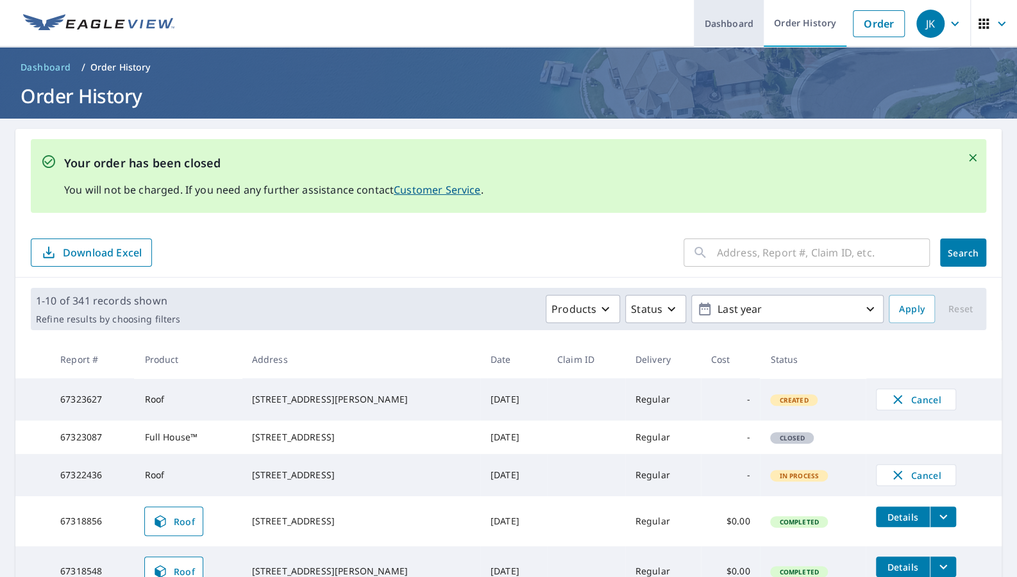
click at [749, 25] on link "Dashboard" at bounding box center [729, 23] width 70 height 47
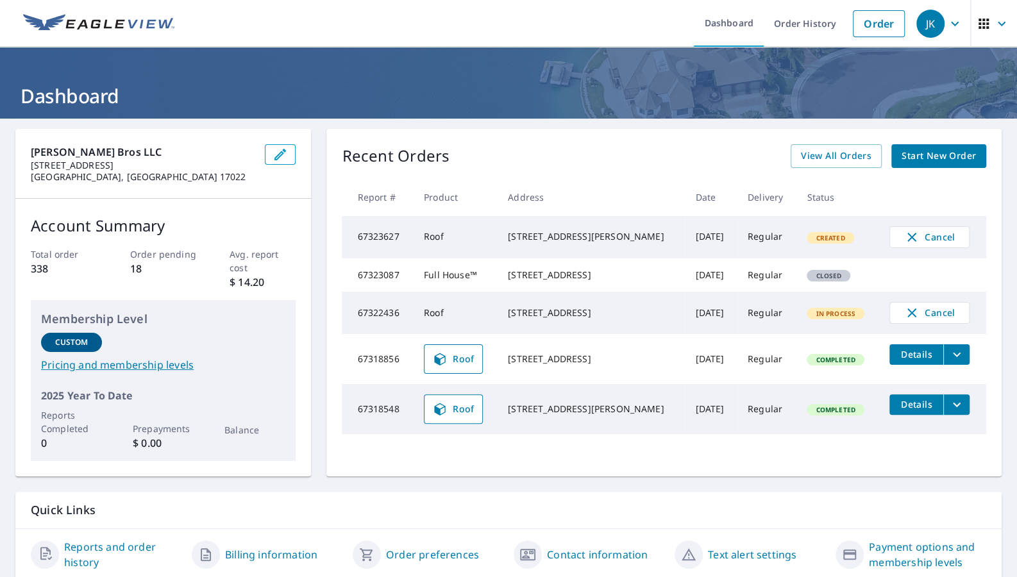
drag, startPoint x: 602, startPoint y: 280, endPoint x: 517, endPoint y: 272, distance: 85.7
click at [517, 272] on td "[STREET_ADDRESS]" at bounding box center [590, 274] width 187 height 33
copy div "[STREET_ADDRESS]"
click at [951, 159] on span "Start New Order" at bounding box center [938, 156] width 74 height 16
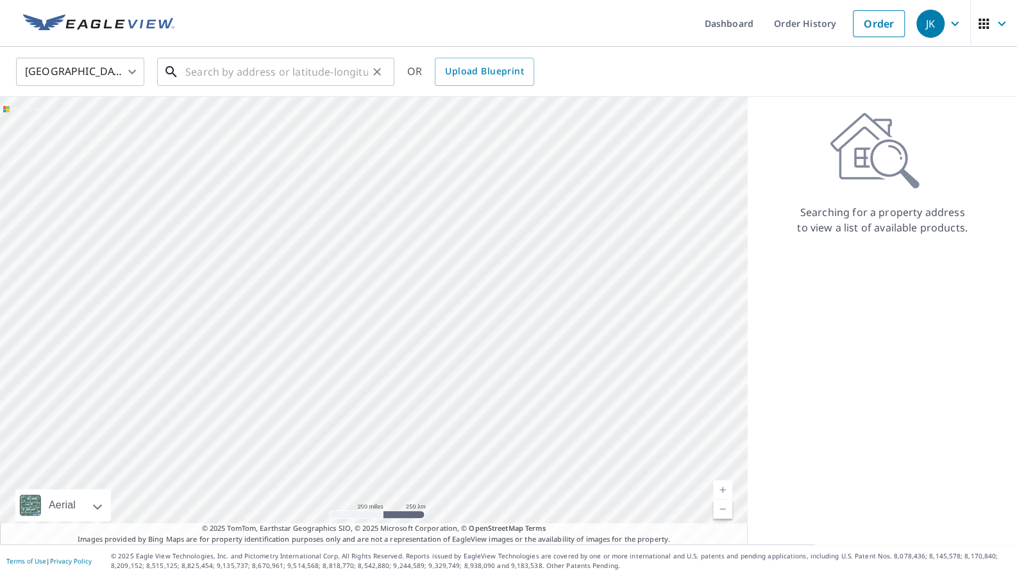
click at [333, 76] on input "text" at bounding box center [276, 72] width 183 height 36
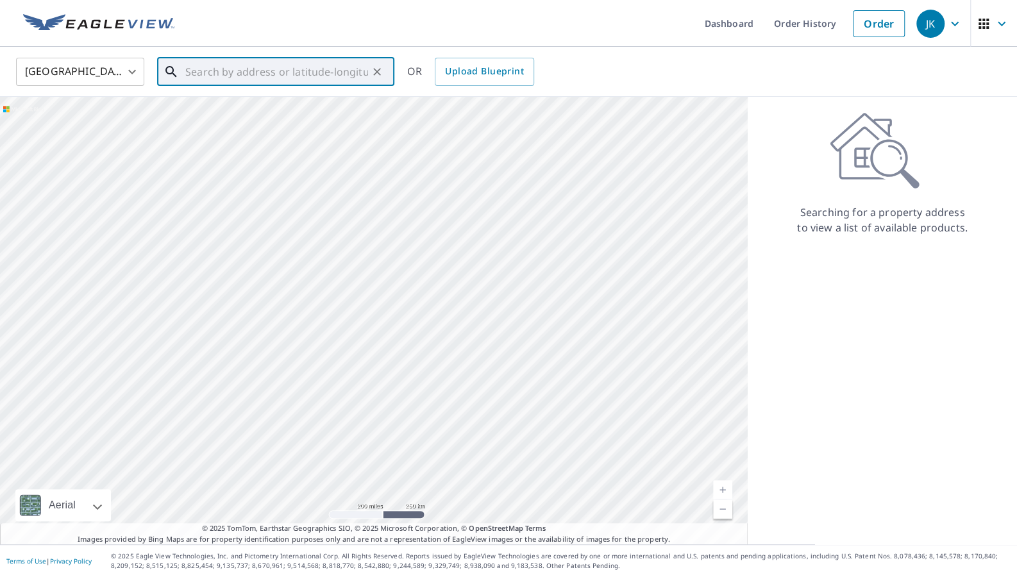
paste input "[STREET_ADDRESS]"
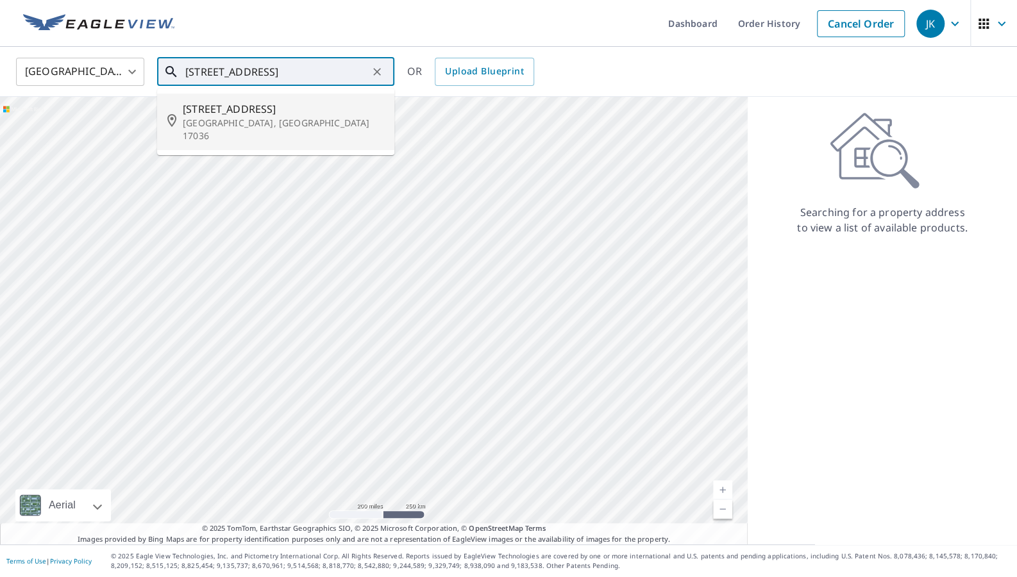
click at [213, 108] on span "[STREET_ADDRESS]" at bounding box center [283, 108] width 201 height 15
type input "[STREET_ADDRESS]"
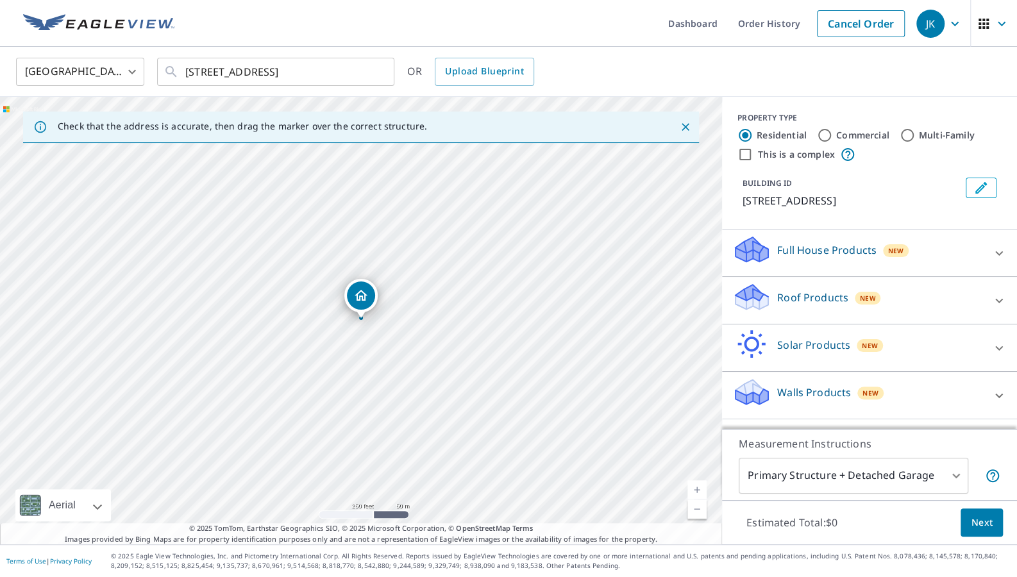
click at [999, 298] on icon at bounding box center [999, 300] width 8 height 4
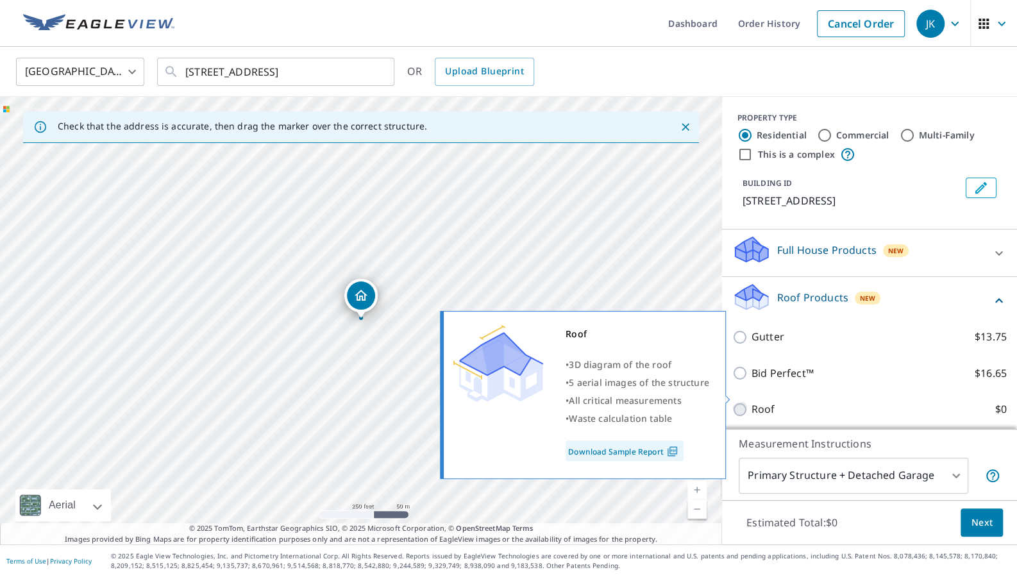
click at [735, 402] on input "Roof $0" at bounding box center [741, 409] width 19 height 15
checkbox input "true"
type input "3"
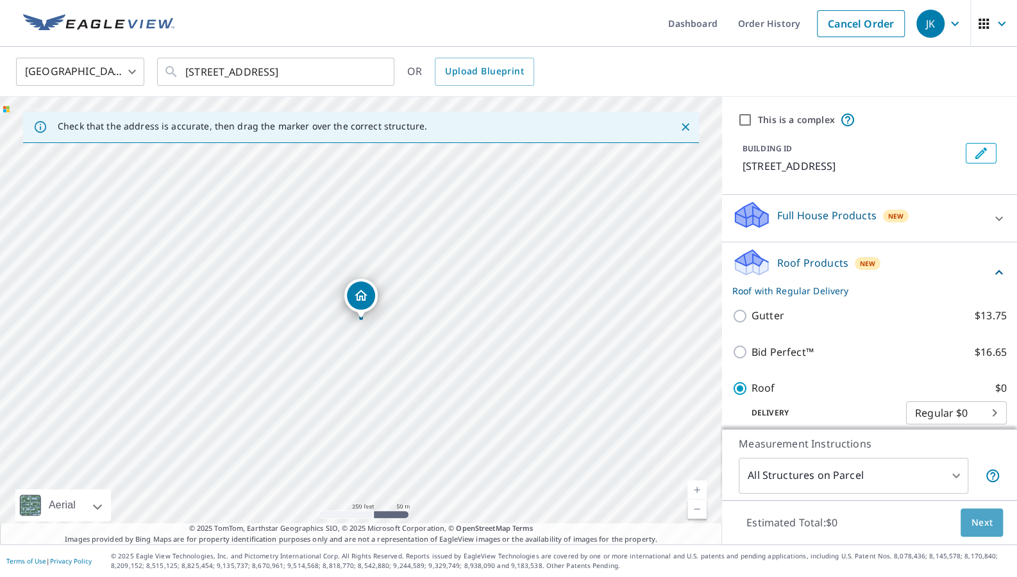
click at [987, 528] on span "Next" at bounding box center [982, 523] width 22 height 16
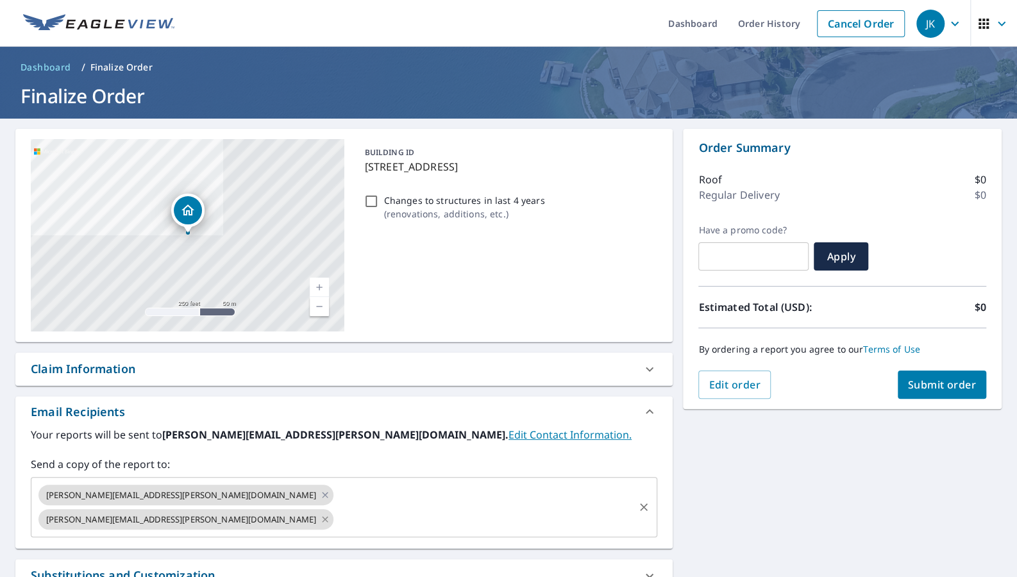
click at [320, 512] on icon at bounding box center [325, 519] width 10 height 14
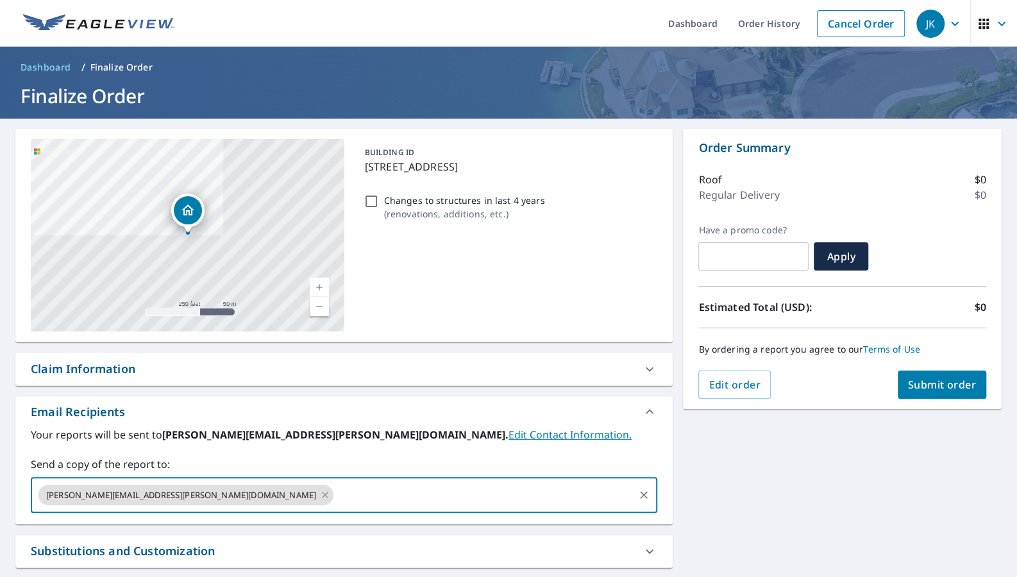
click at [335, 491] on input "text" at bounding box center [483, 495] width 297 height 24
type input "[PERSON_NAME][EMAIL_ADDRESS][PERSON_NAME][DOMAIN_NAME]"
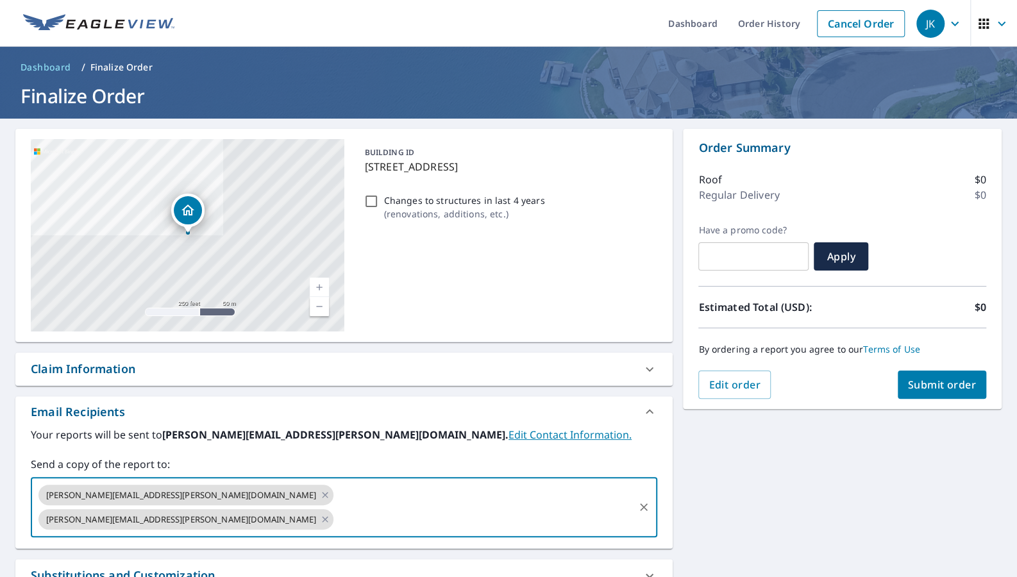
click at [373, 194] on input "Changes to structures in last 4 years ( renovations, additions, etc. )" at bounding box center [370, 201] width 15 height 15
checkbox input "true"
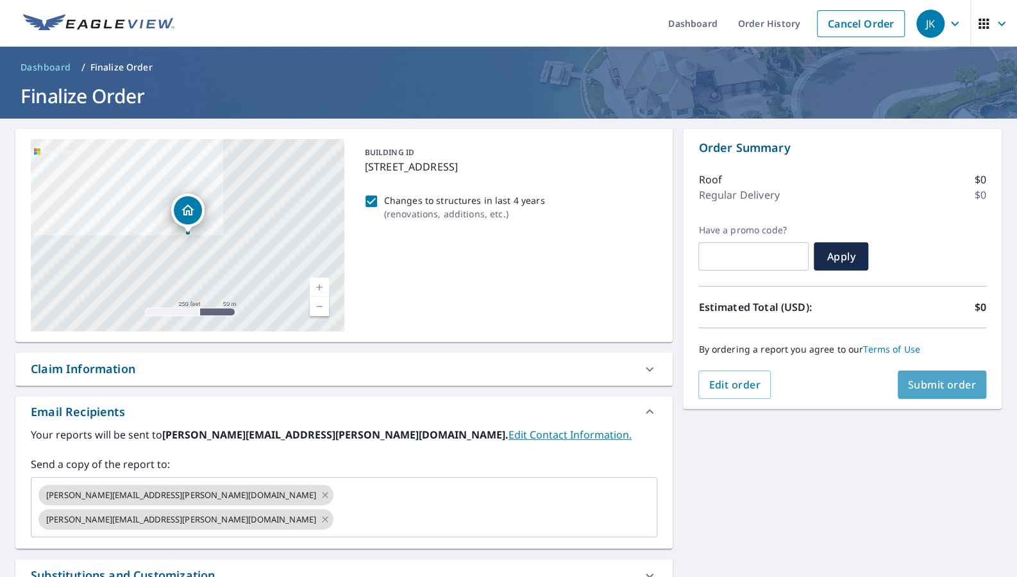
click at [935, 388] on span "Submit order" at bounding box center [942, 385] width 69 height 14
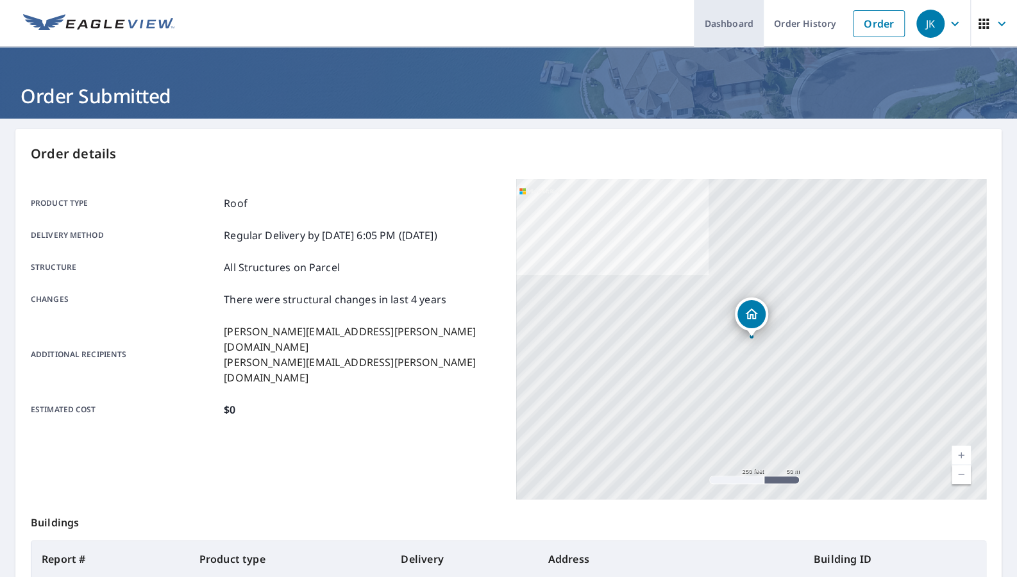
click at [735, 22] on link "Dashboard" at bounding box center [729, 23] width 70 height 47
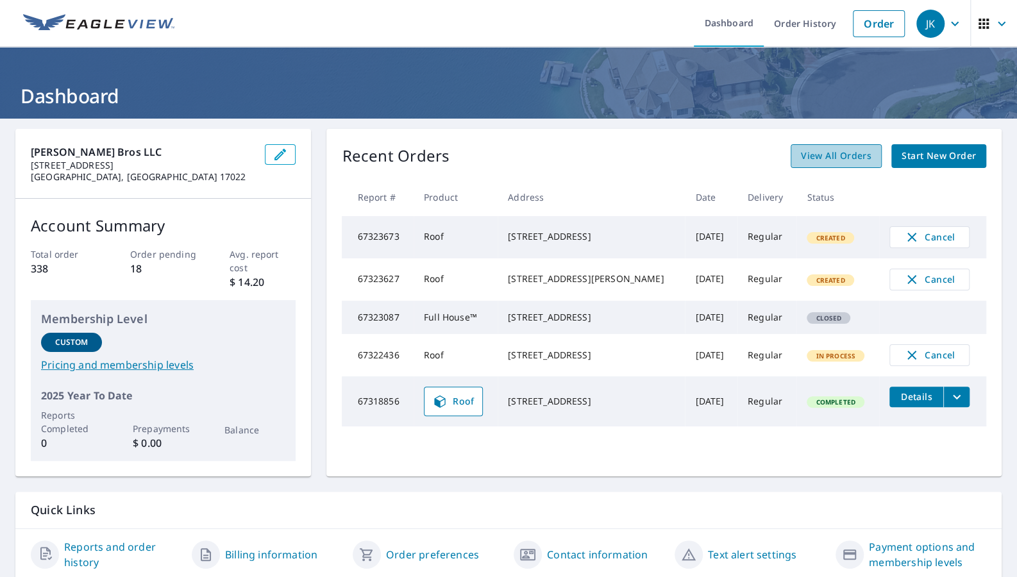
click at [871, 161] on span "View All Orders" at bounding box center [836, 156] width 71 height 16
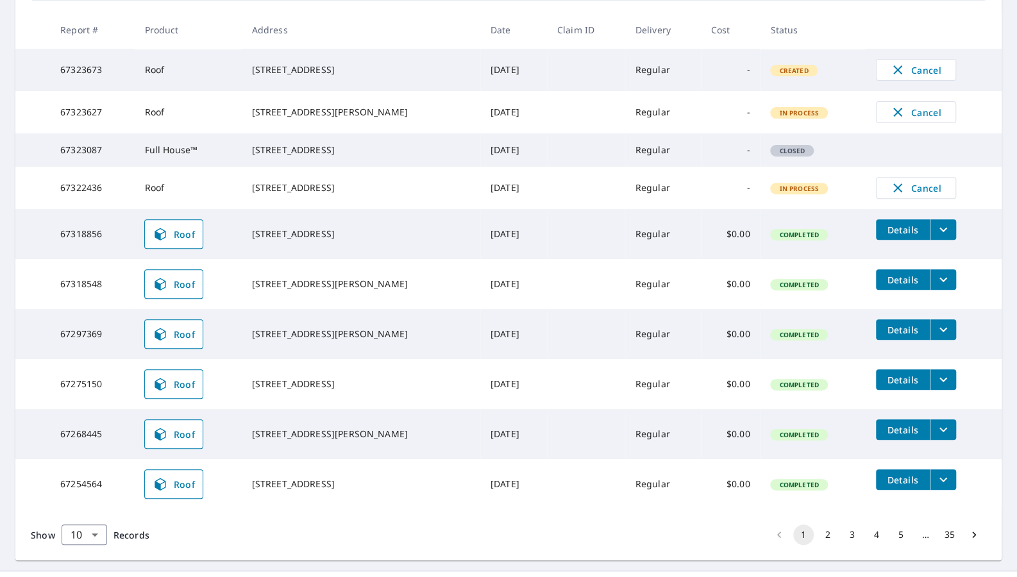
scroll to position [242, 0]
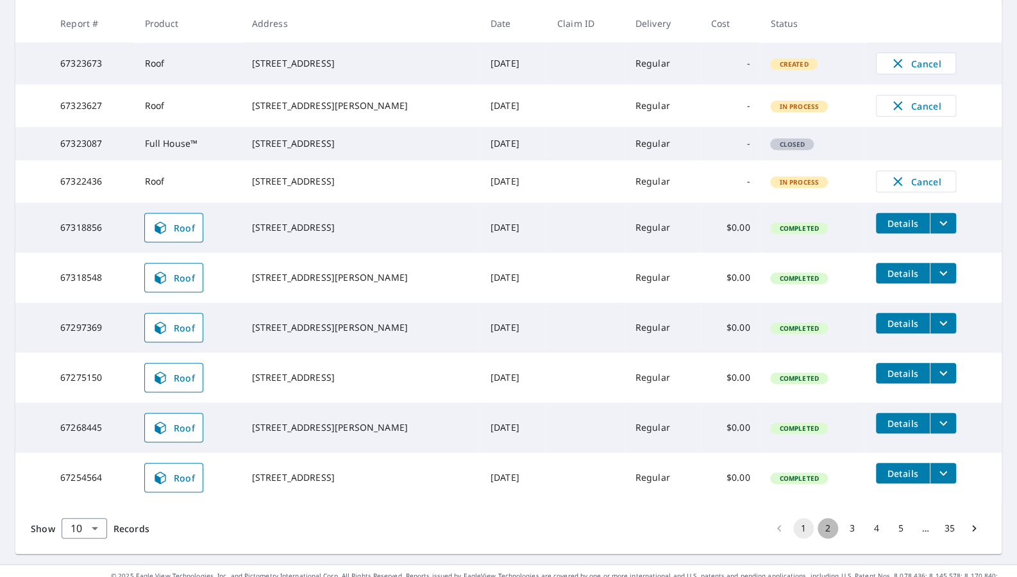
click at [828, 518] on button "2" at bounding box center [827, 528] width 21 height 21
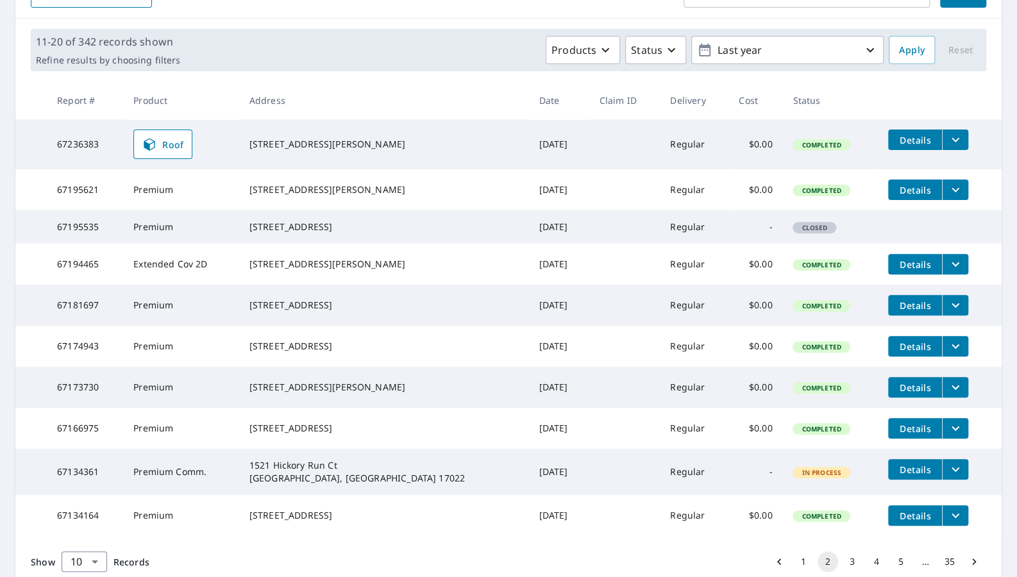
scroll to position [206, 0]
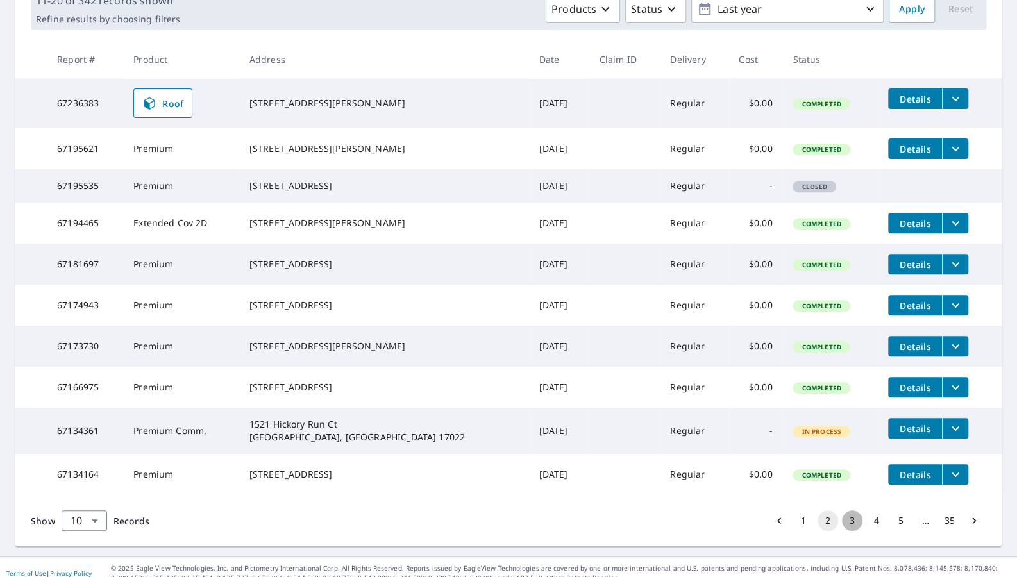
click at [855, 510] on button "3" at bounding box center [852, 520] width 21 height 21
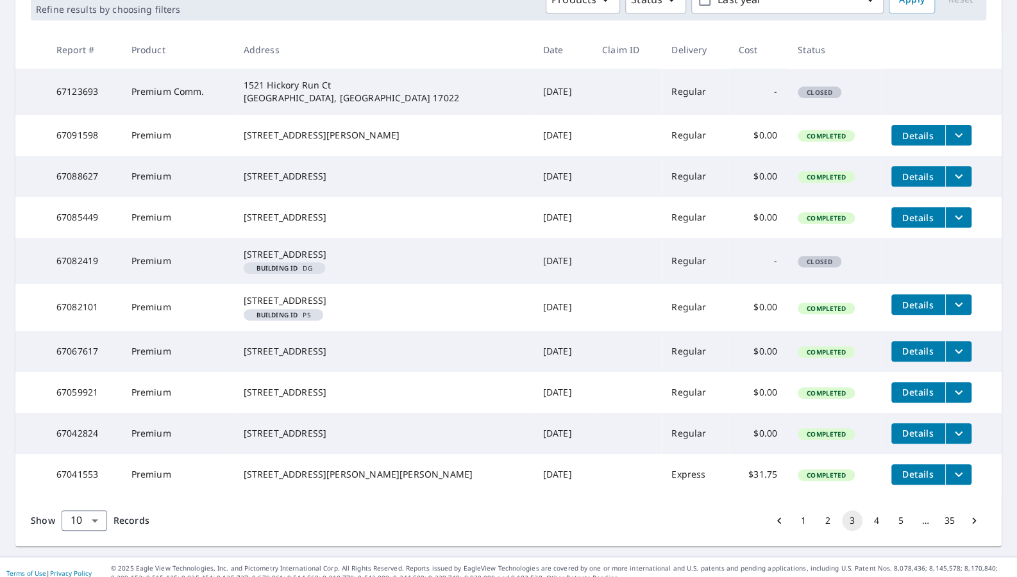
scroll to position [217, 0]
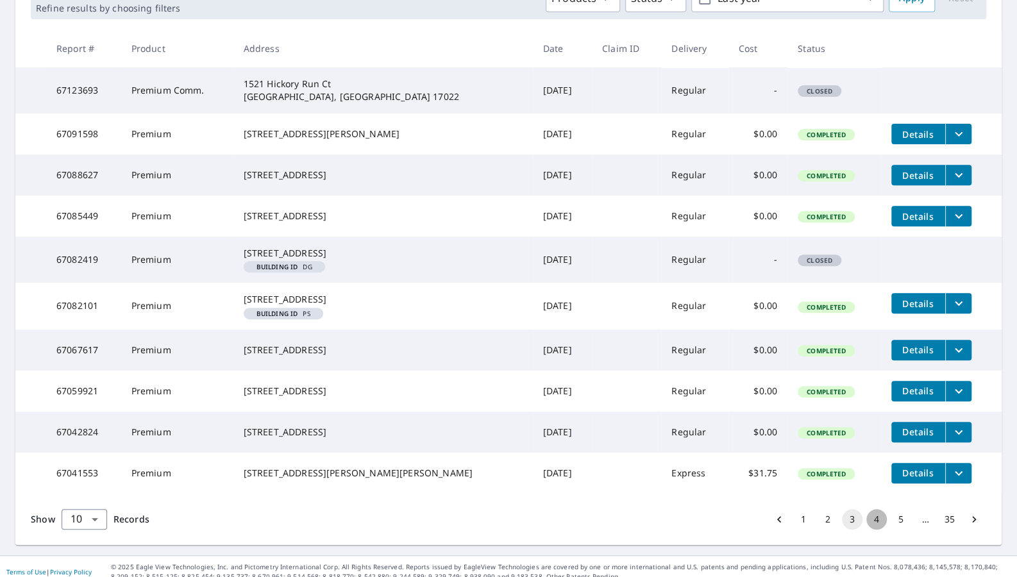
click at [875, 512] on button "4" at bounding box center [876, 519] width 21 height 21
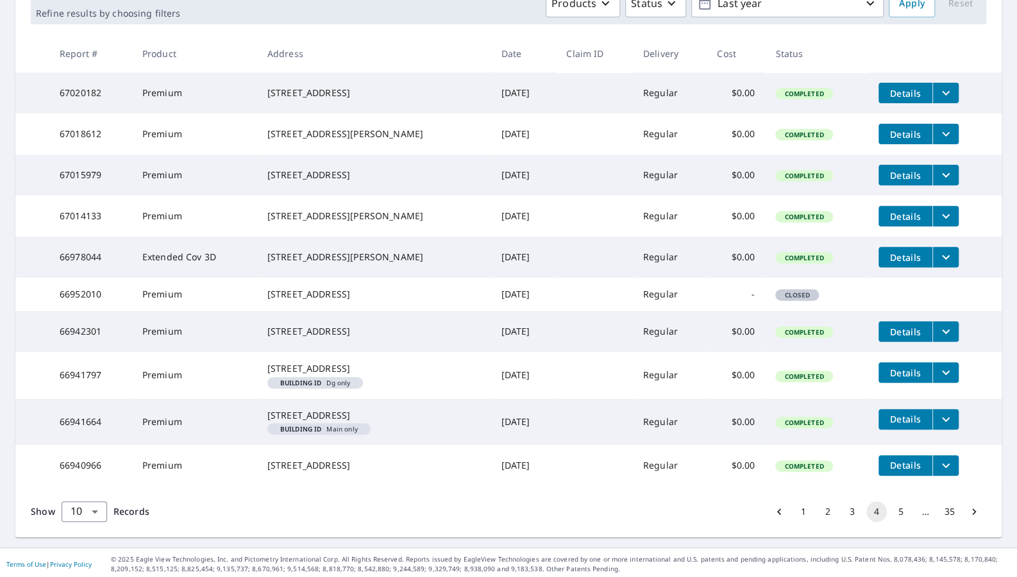
scroll to position [212, 0]
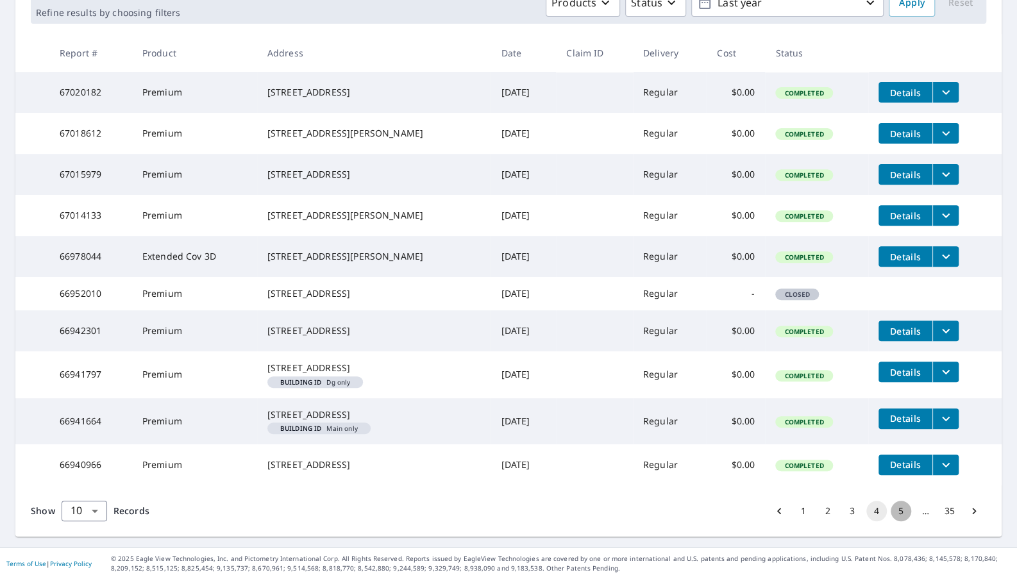
click at [901, 519] on button "5" at bounding box center [900, 511] width 21 height 21
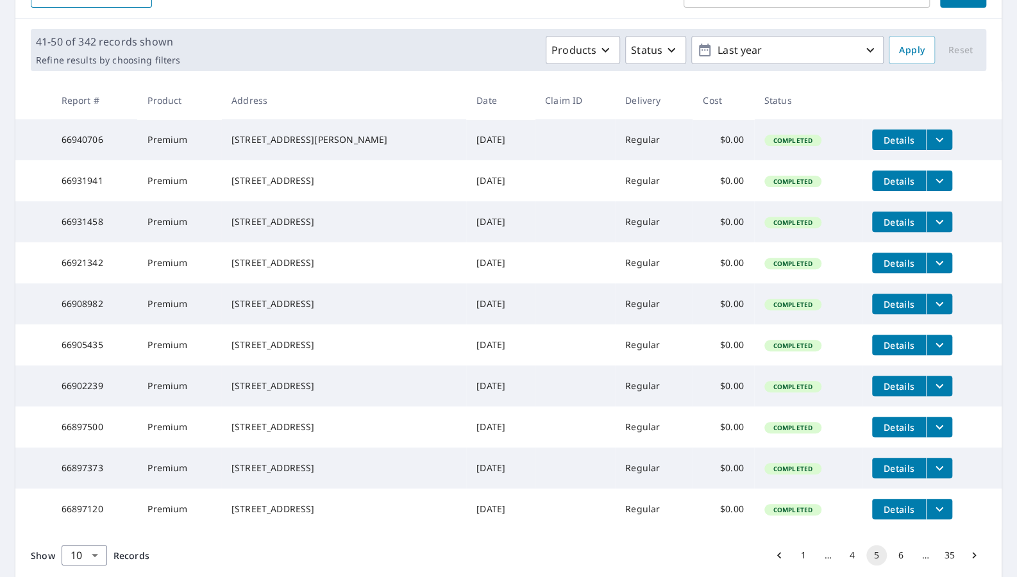
click at [897, 545] on button "6" at bounding box center [900, 555] width 21 height 21
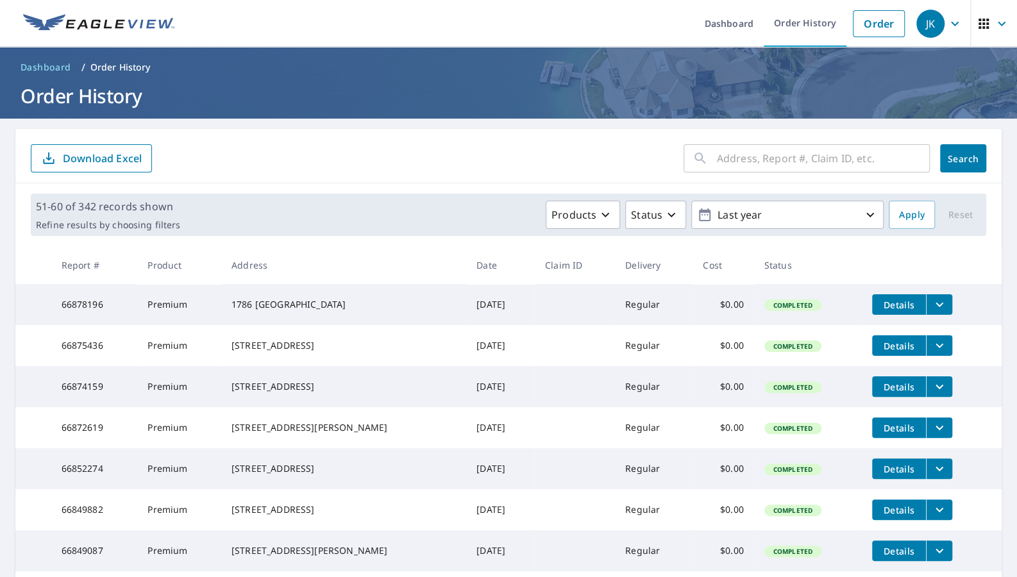
click at [744, 158] on input "text" at bounding box center [823, 158] width 213 height 36
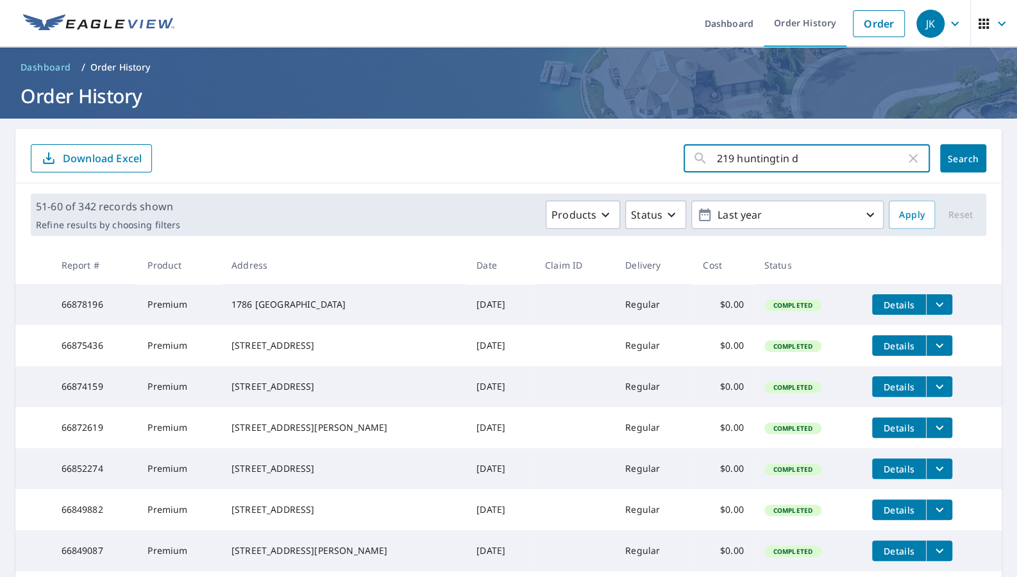
type input "[STREET_ADDRESS]"
click button "Search" at bounding box center [963, 158] width 46 height 28
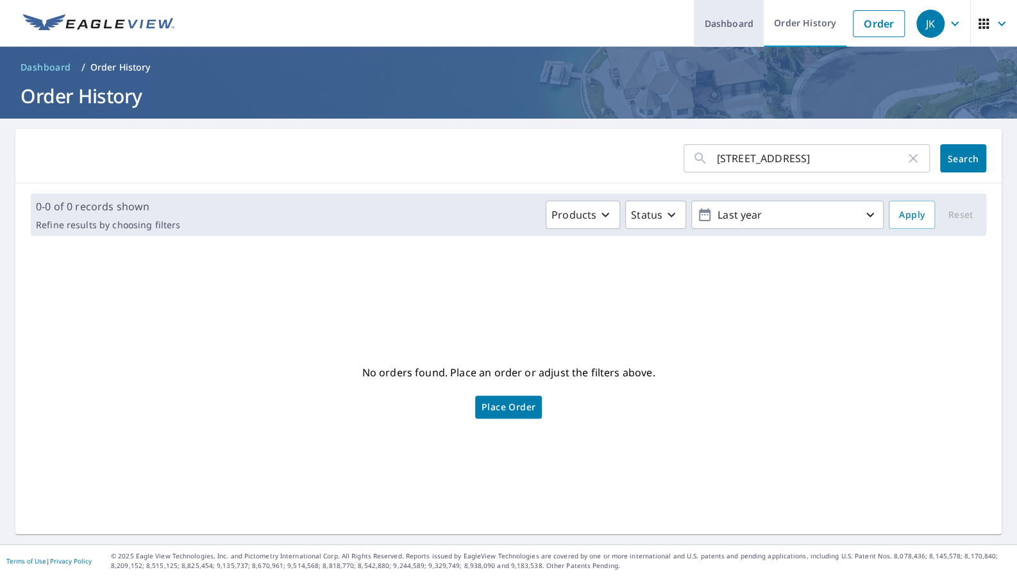
click at [730, 29] on link "Dashboard" at bounding box center [729, 23] width 70 height 47
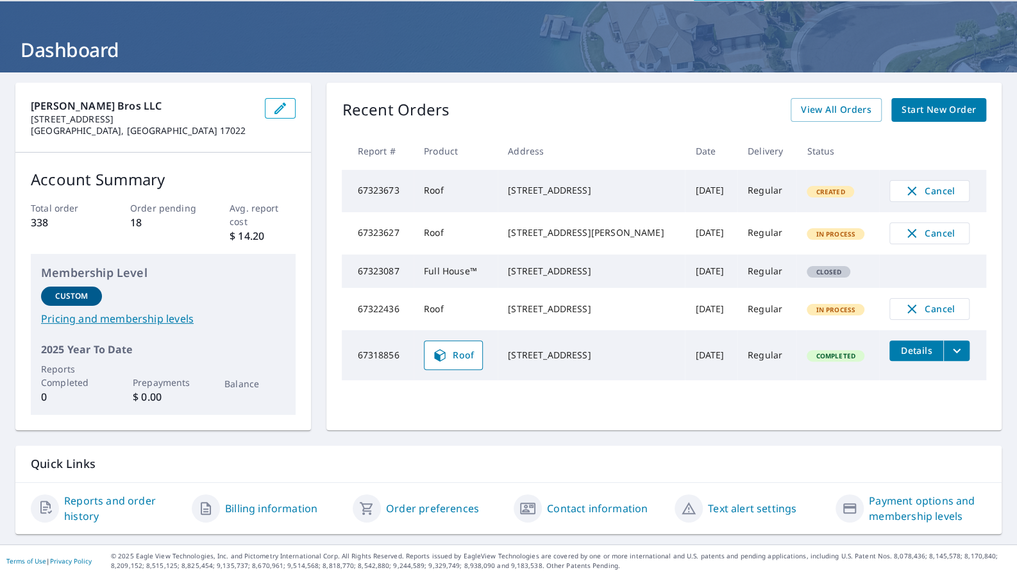
scroll to position [46, 0]
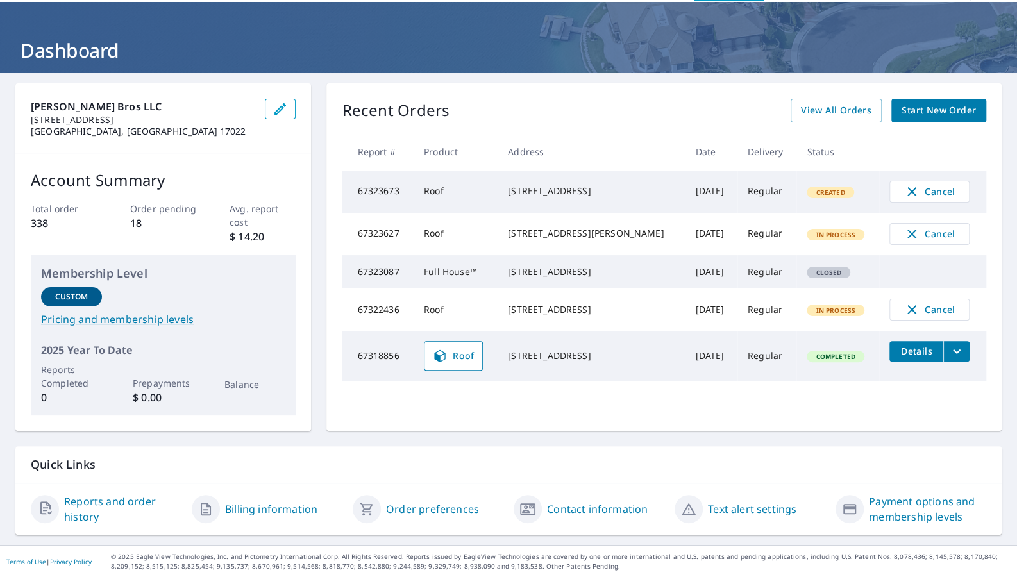
click at [955, 112] on span "Start New Order" at bounding box center [938, 111] width 74 height 16
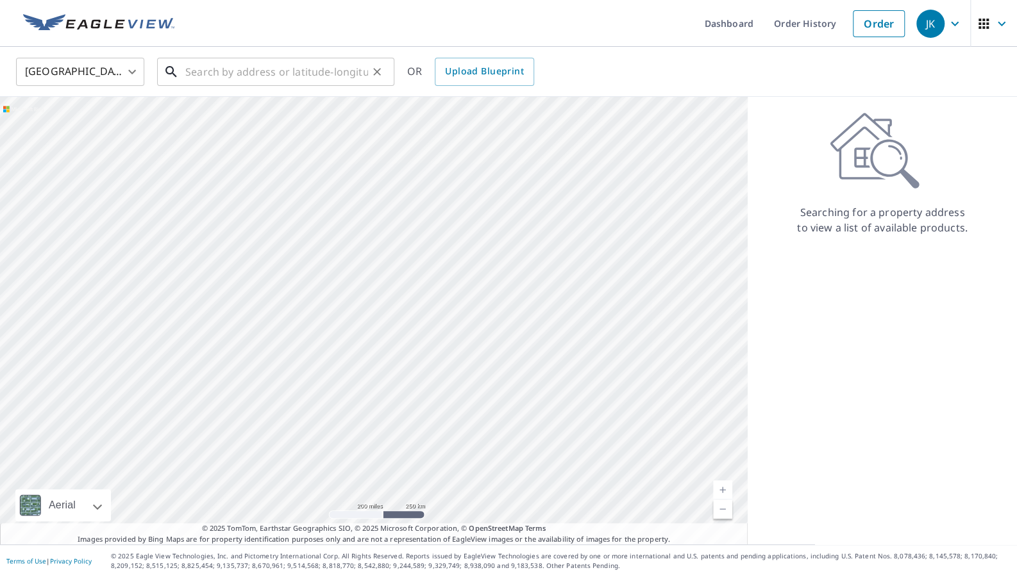
click at [350, 69] on input "text" at bounding box center [276, 72] width 183 height 36
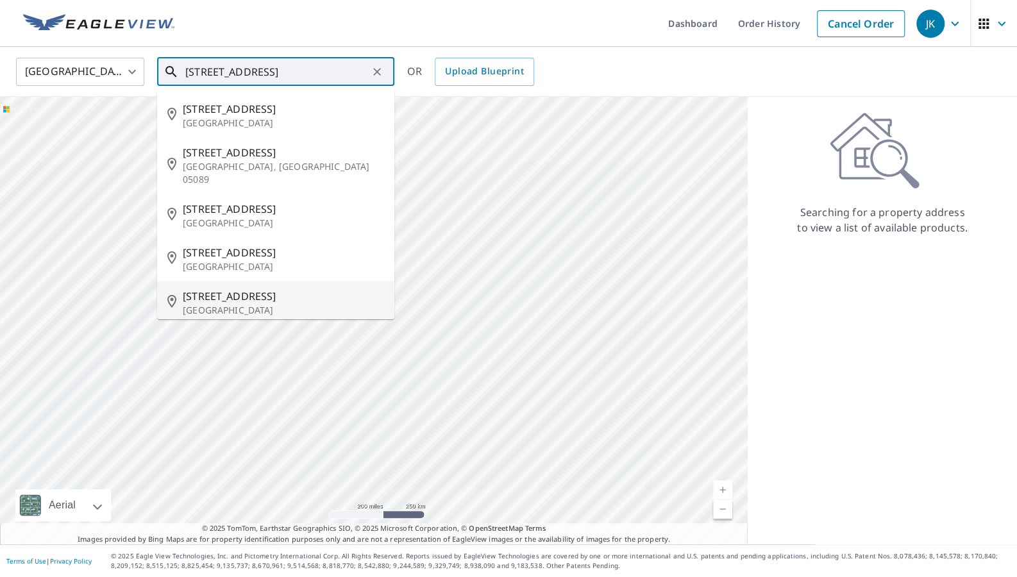
click at [278, 304] on p "[GEOGRAPHIC_DATA]" at bounding box center [283, 310] width 201 height 13
type input "[STREET_ADDRESS][PERSON_NAME]"
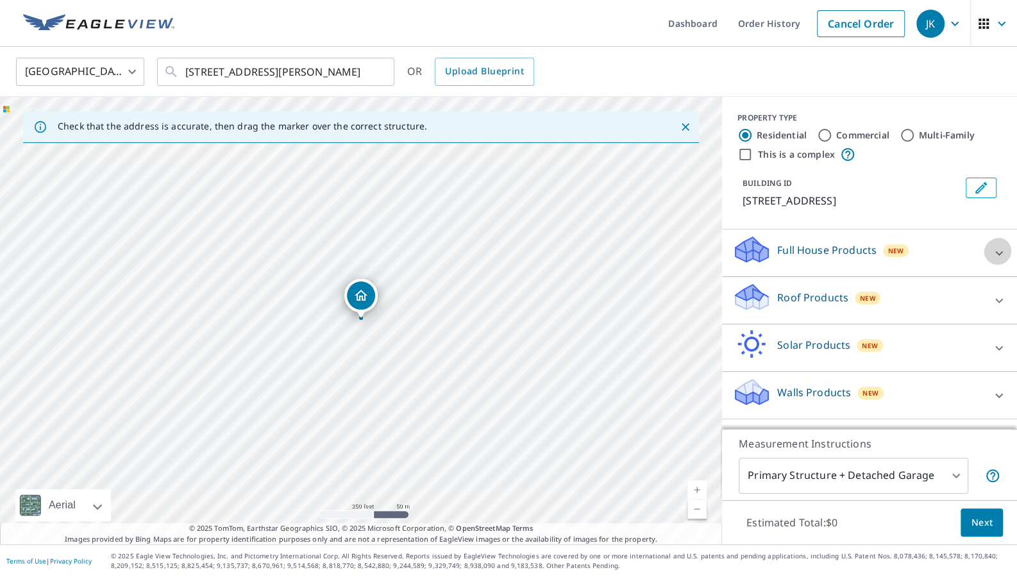
click at [999, 246] on icon at bounding box center [998, 253] width 15 height 15
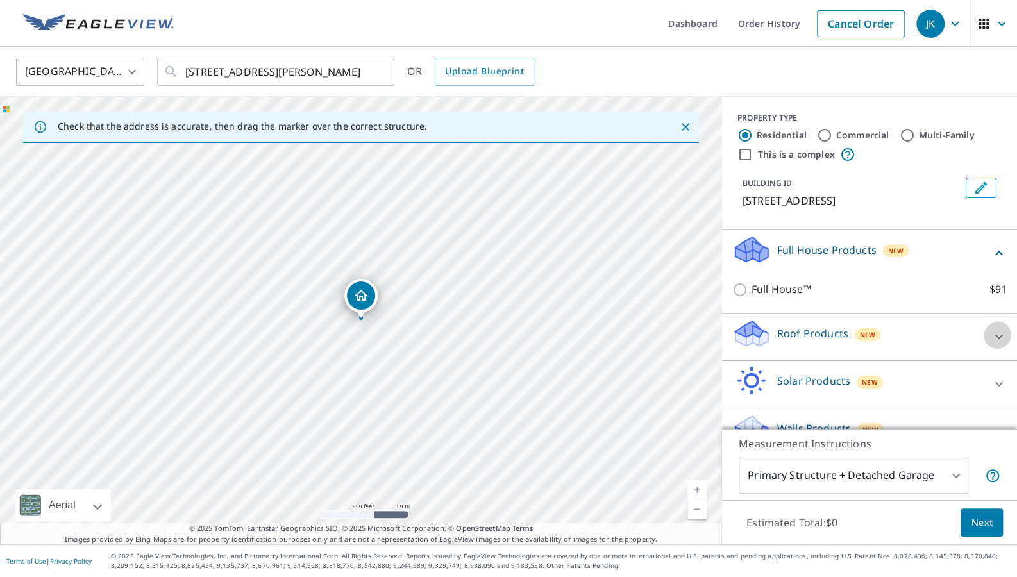
click at [1003, 336] on div at bounding box center [998, 336] width 31 height 31
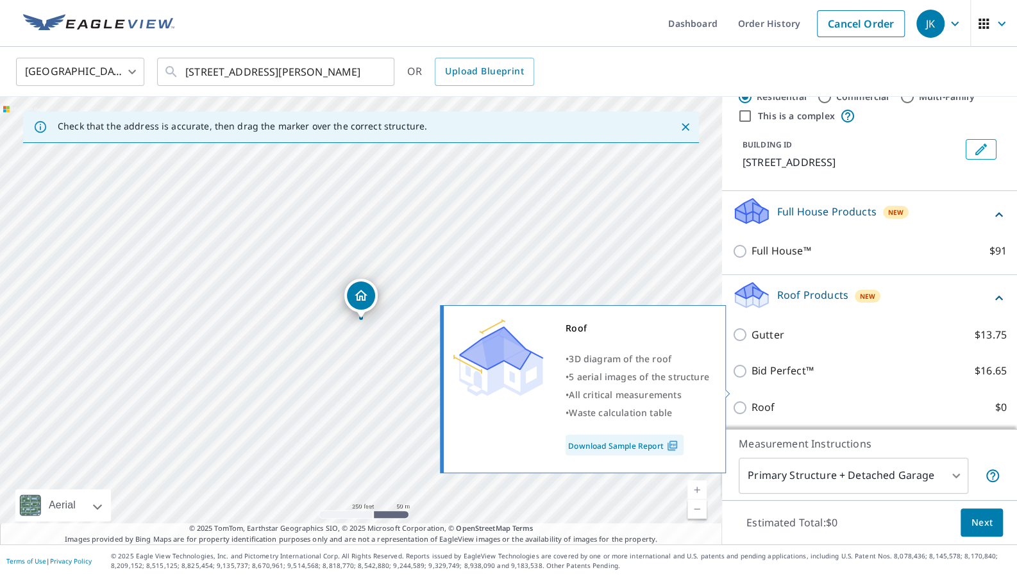
scroll to position [44, 0]
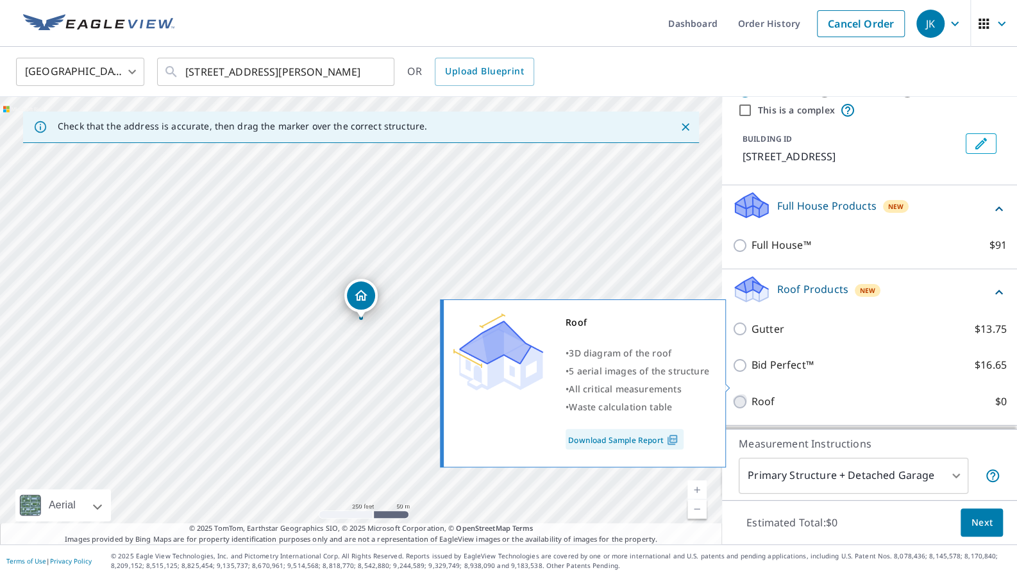
click at [736, 394] on input "Roof $0" at bounding box center [741, 401] width 19 height 15
checkbox input "true"
type input "3"
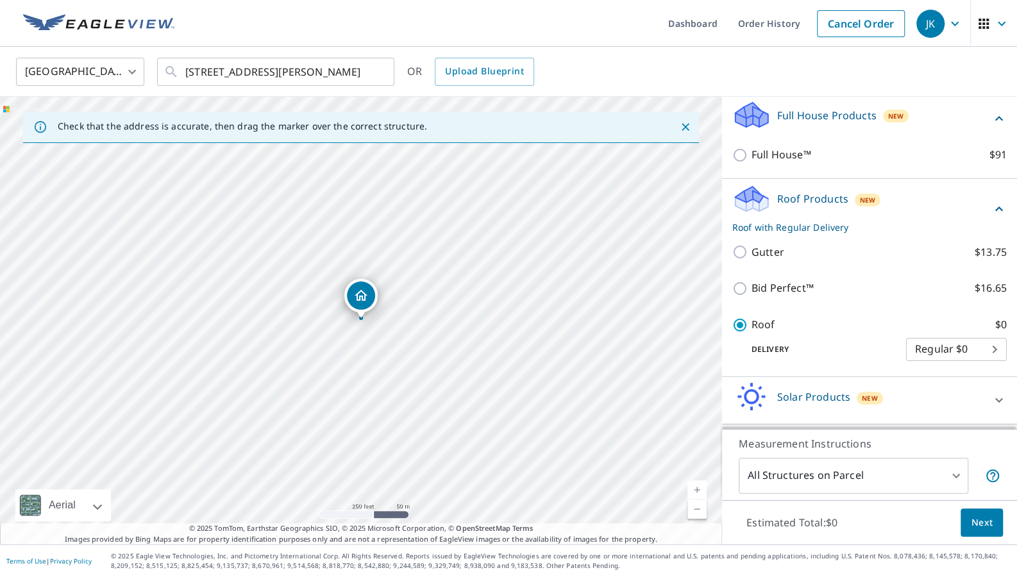
scroll to position [115, 0]
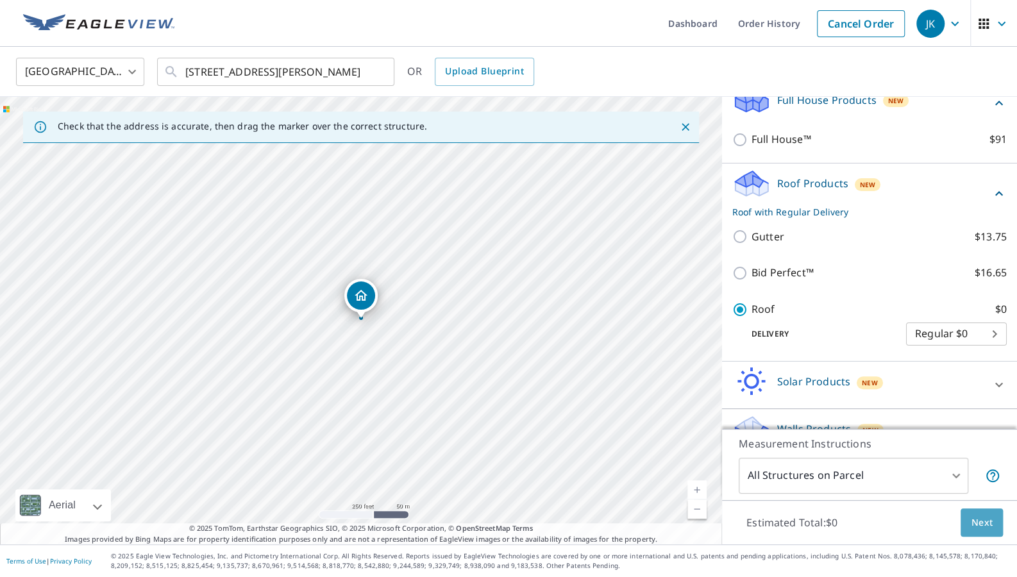
click at [982, 526] on span "Next" at bounding box center [982, 523] width 22 height 16
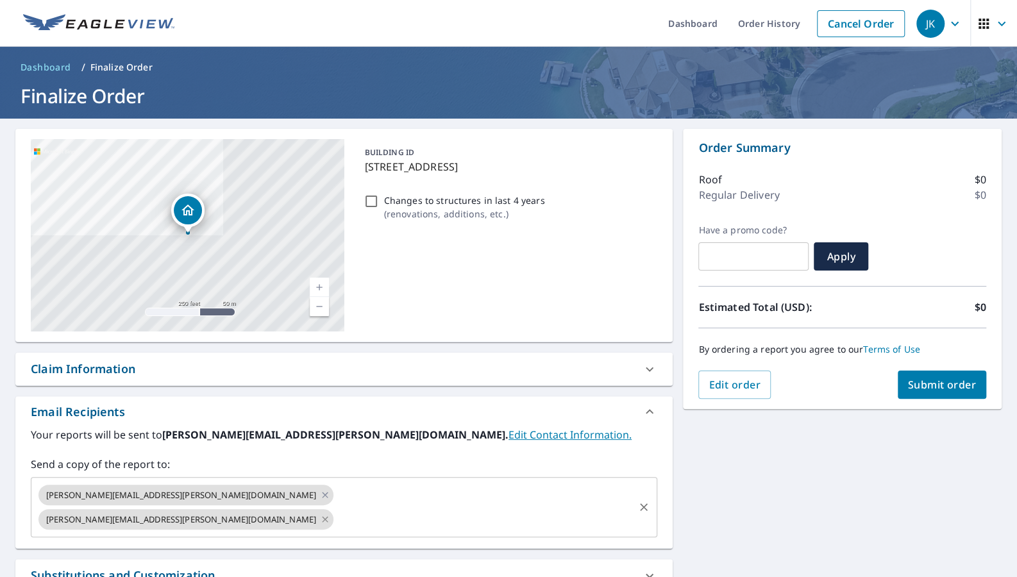
click at [320, 512] on icon at bounding box center [325, 519] width 10 height 14
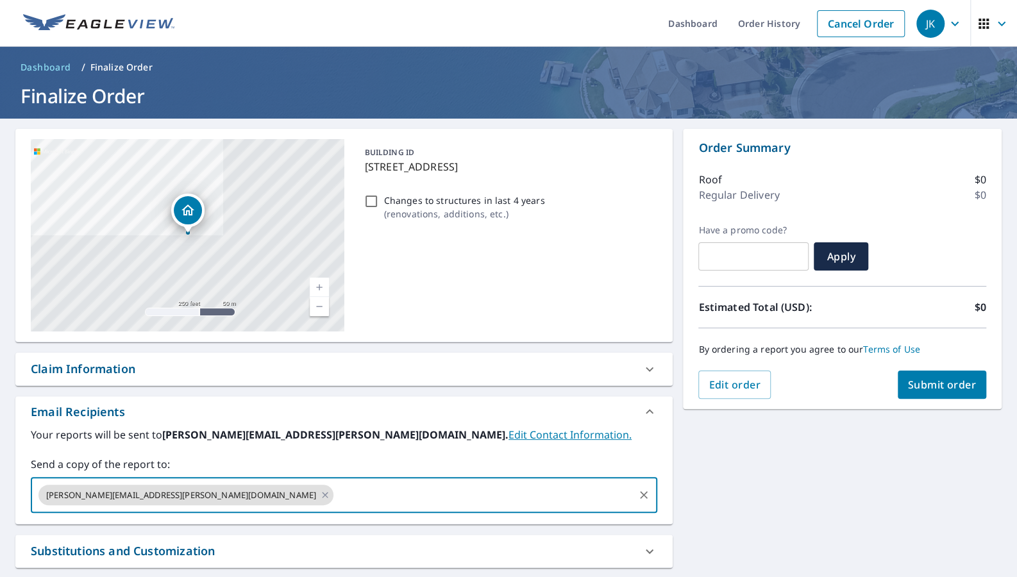
click at [335, 492] on input "text" at bounding box center [483, 495] width 297 height 24
type input "[PERSON_NAME][EMAIL_ADDRESS][PERSON_NAME][DOMAIN_NAME]"
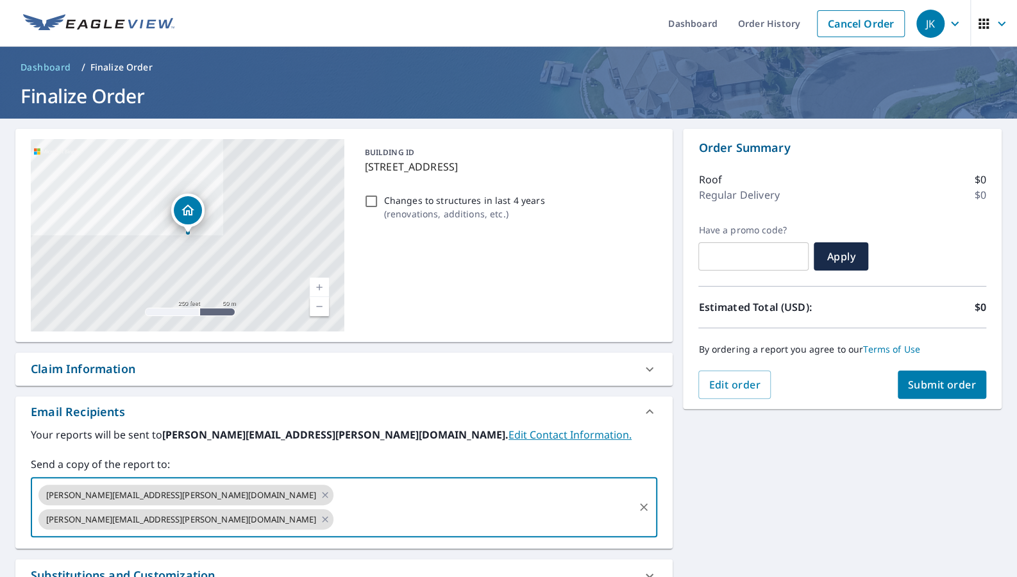
click at [367, 194] on input "Changes to structures in last 4 years ( renovations, additions, etc. )" at bounding box center [370, 201] width 15 height 15
checkbox input "true"
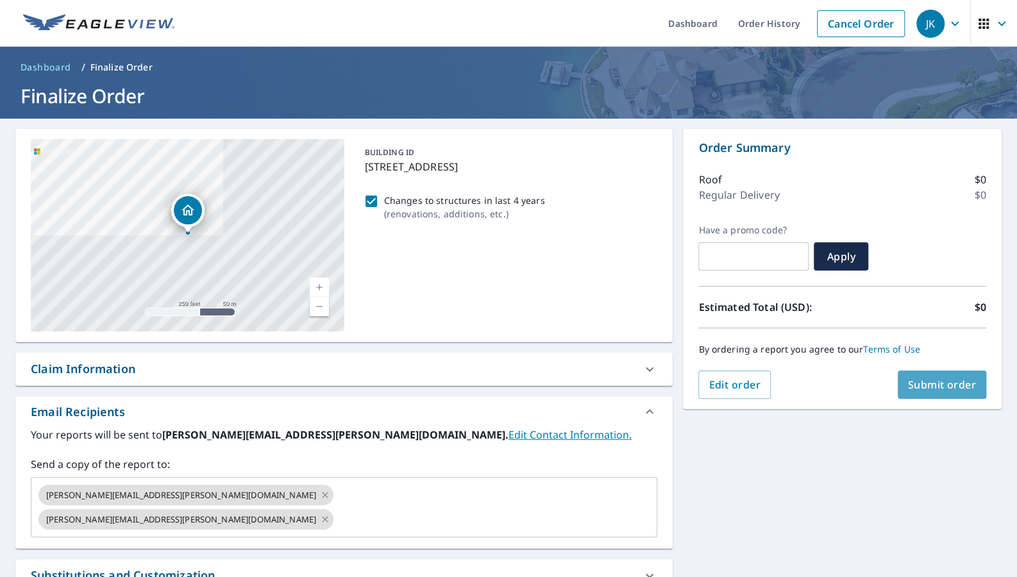
click at [938, 386] on span "Submit order" at bounding box center [942, 385] width 69 height 14
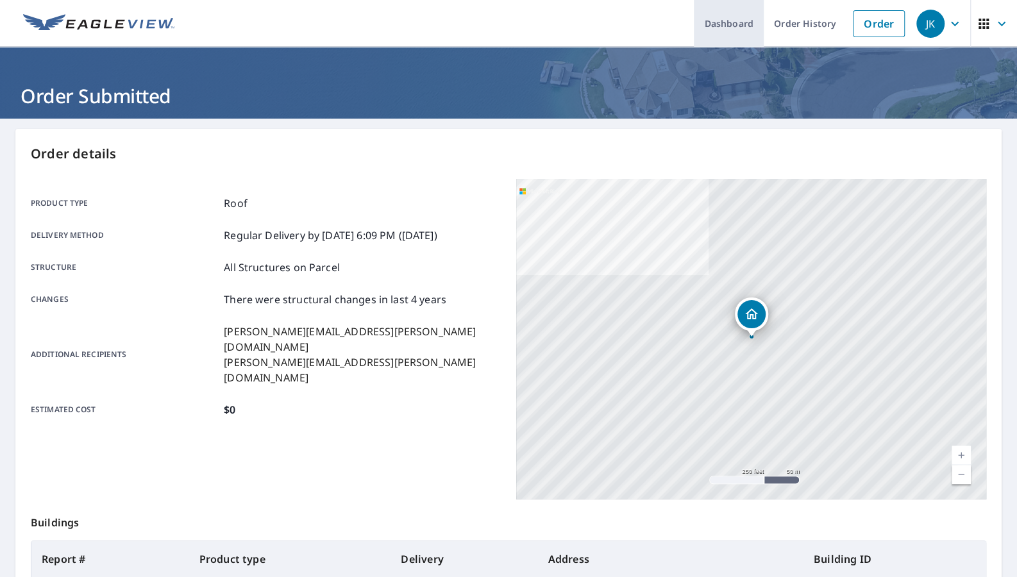
click at [743, 29] on link "Dashboard" at bounding box center [729, 23] width 70 height 47
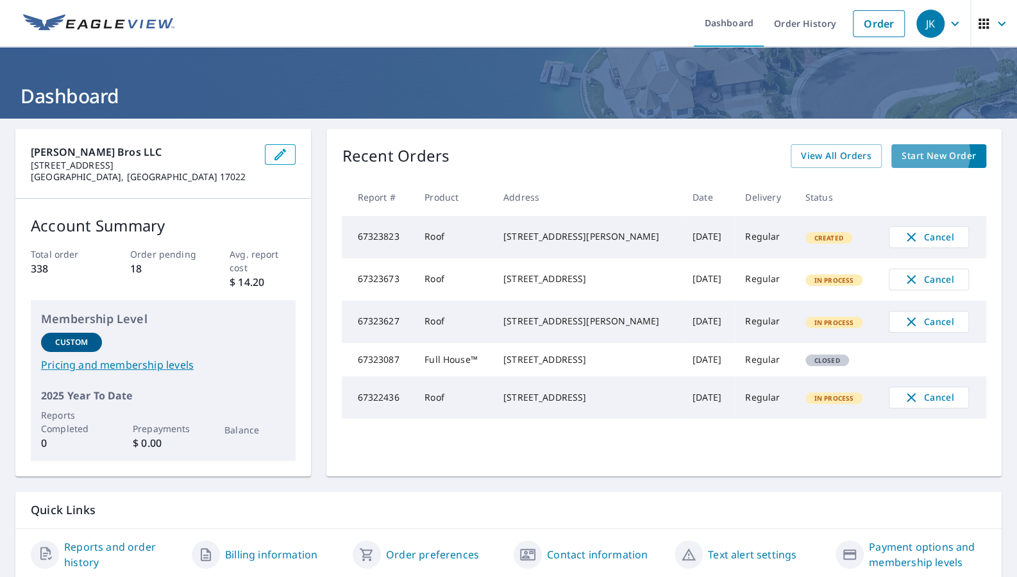
click at [946, 154] on span "Start New Order" at bounding box center [938, 156] width 74 height 16
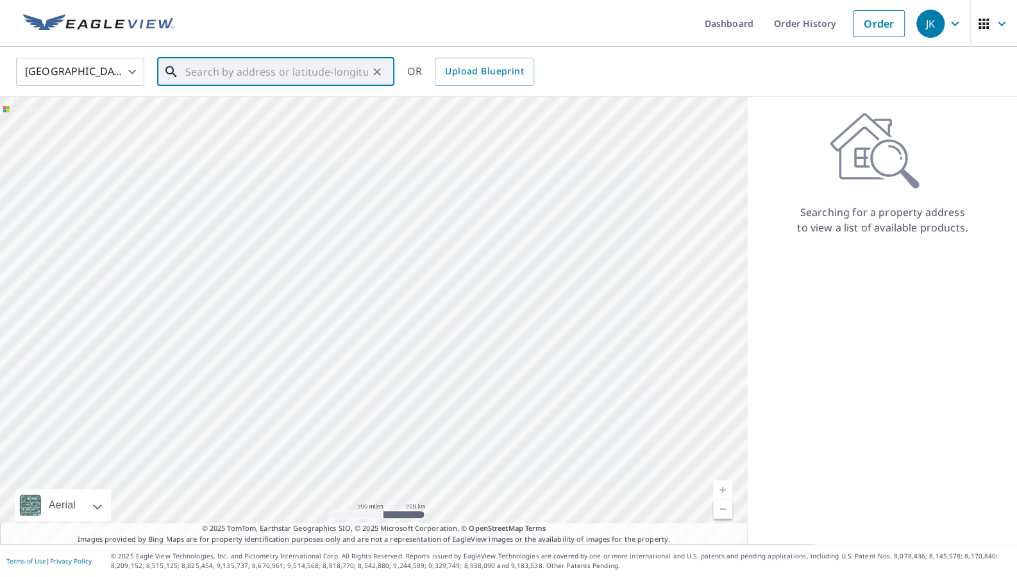
click at [231, 79] on input "text" at bounding box center [276, 72] width 183 height 36
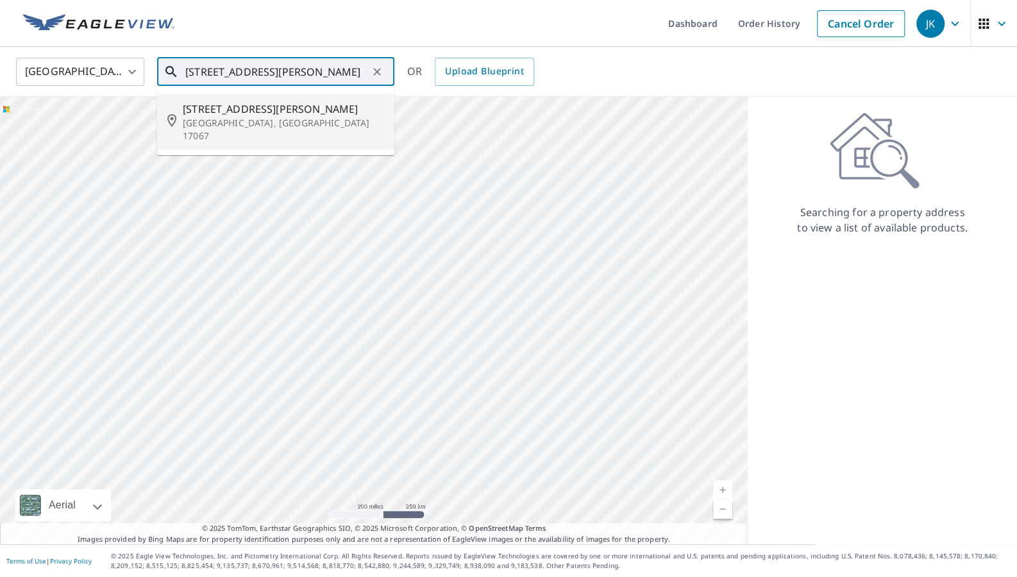
click at [192, 108] on span "[STREET_ADDRESS][PERSON_NAME]" at bounding box center [283, 108] width 201 height 15
type input "[STREET_ADDRESS][PERSON_NAME][PERSON_NAME]"
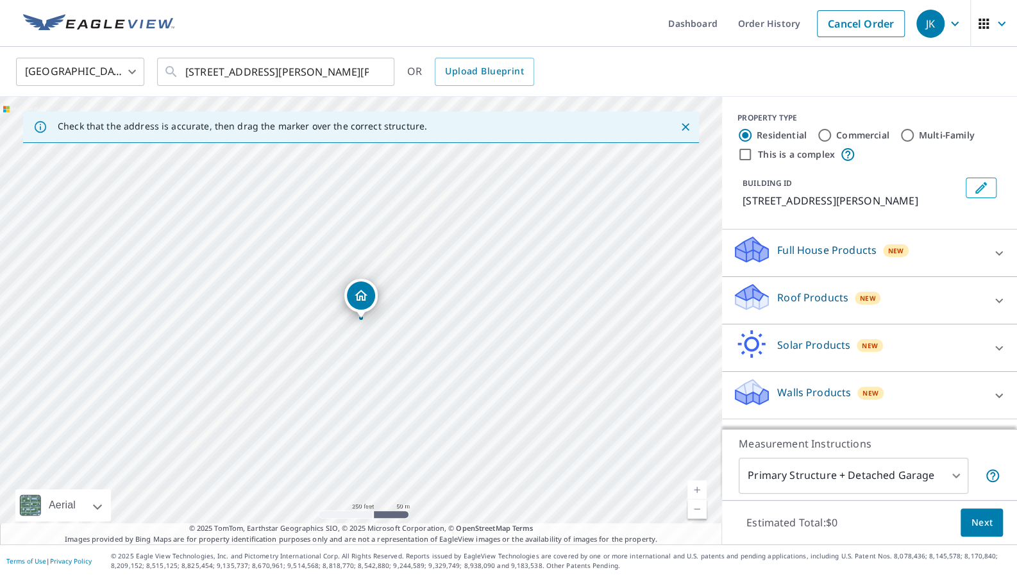
click at [1002, 346] on icon at bounding box center [999, 348] width 8 height 4
click at [999, 298] on icon at bounding box center [999, 300] width 8 height 4
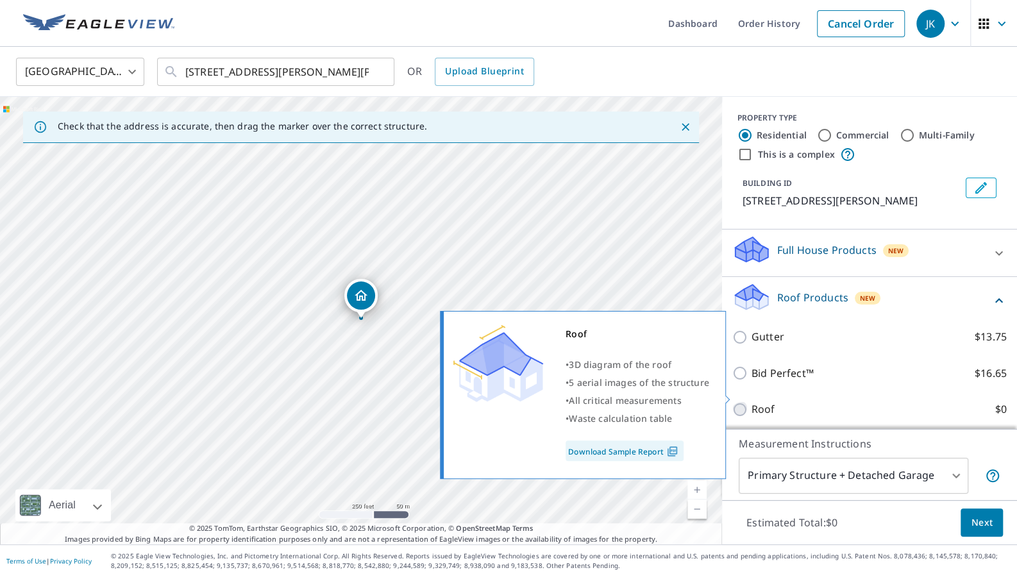
click at [741, 402] on input "Roof $0" at bounding box center [741, 409] width 19 height 15
checkbox input "true"
type input "3"
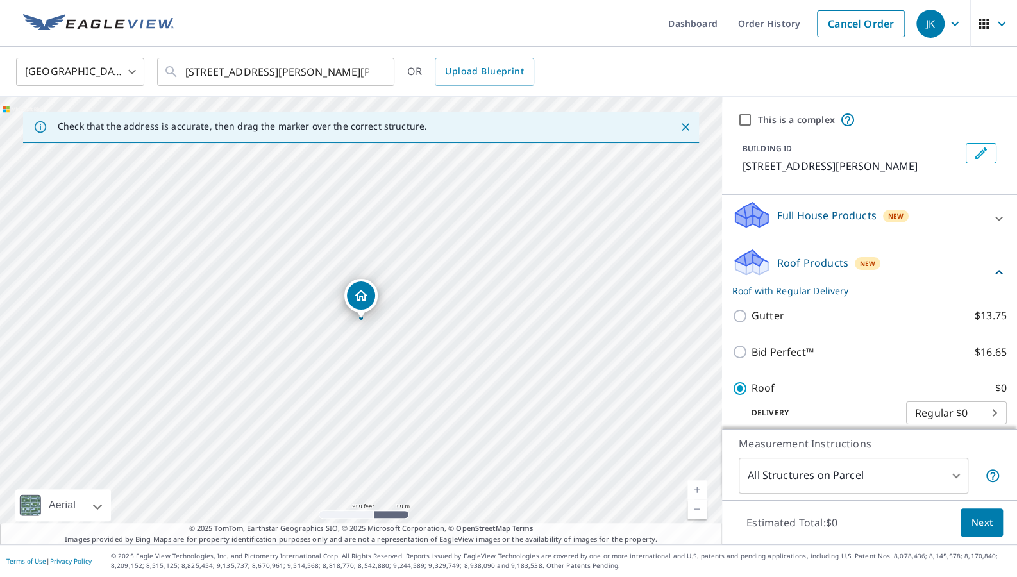
click at [964, 479] on body "JK JK Dashboard Order History Cancel Order JK United States [GEOGRAPHIC_DATA] ​…" at bounding box center [508, 288] width 1017 height 577
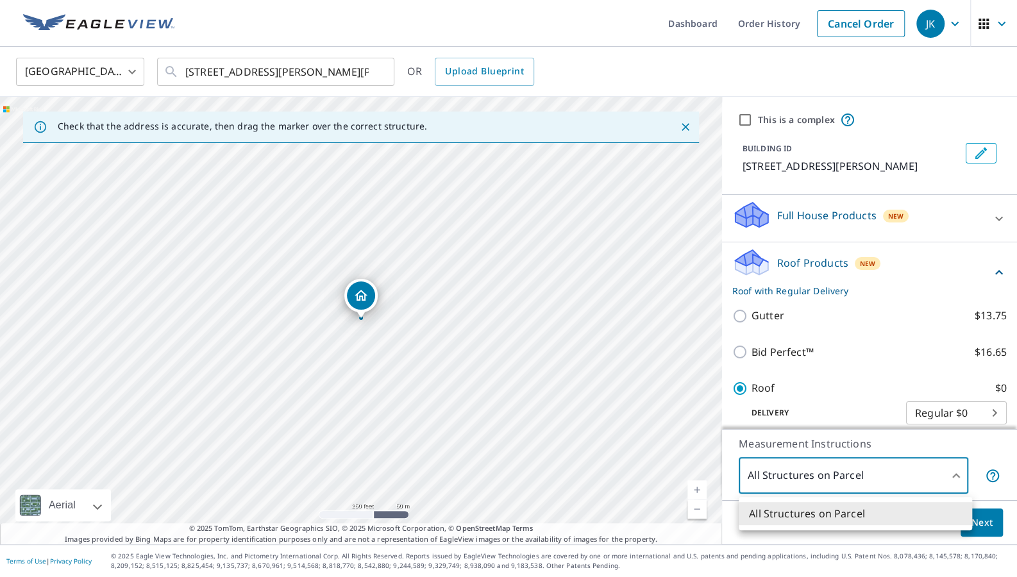
click at [964, 479] on div at bounding box center [508, 288] width 1017 height 577
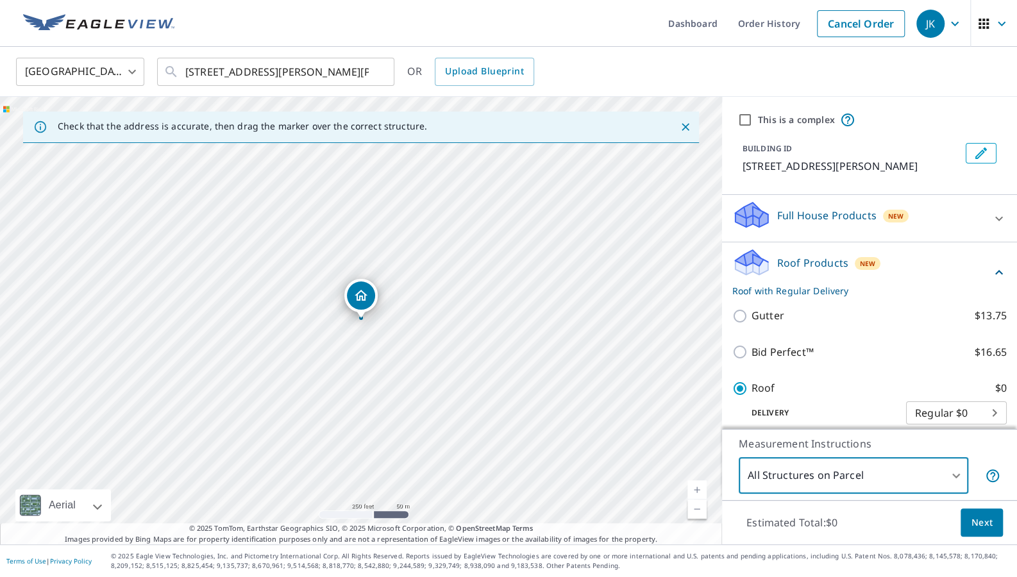
click at [983, 526] on span "Next" at bounding box center [982, 523] width 22 height 16
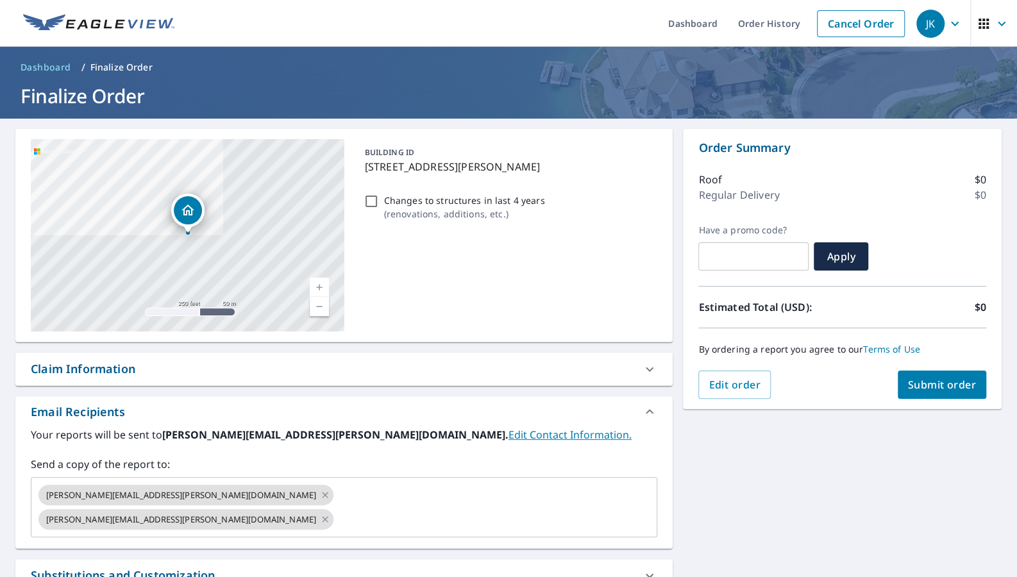
click at [368, 194] on input "Changes to structures in last 4 years ( renovations, additions, etc. )" at bounding box center [370, 201] width 15 height 15
checkbox input "true"
click at [305, 509] on div "[PERSON_NAME][EMAIL_ADDRESS][PERSON_NAME][DOMAIN_NAME]" at bounding box center [185, 519] width 295 height 21
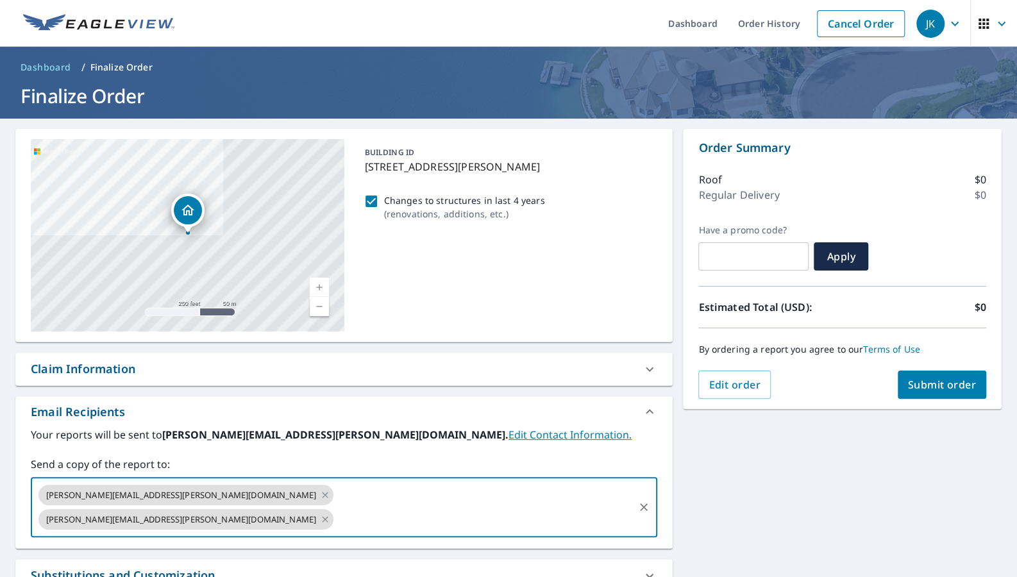
click at [320, 512] on icon at bounding box center [325, 519] width 10 height 14
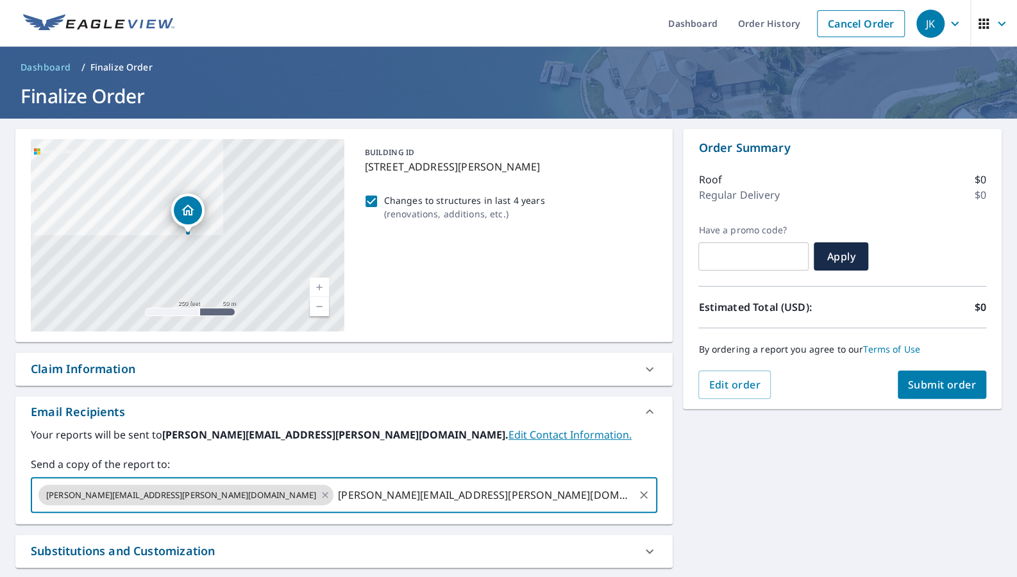
type input "[PERSON_NAME][EMAIL_ADDRESS][PERSON_NAME][DOMAIN_NAME]"
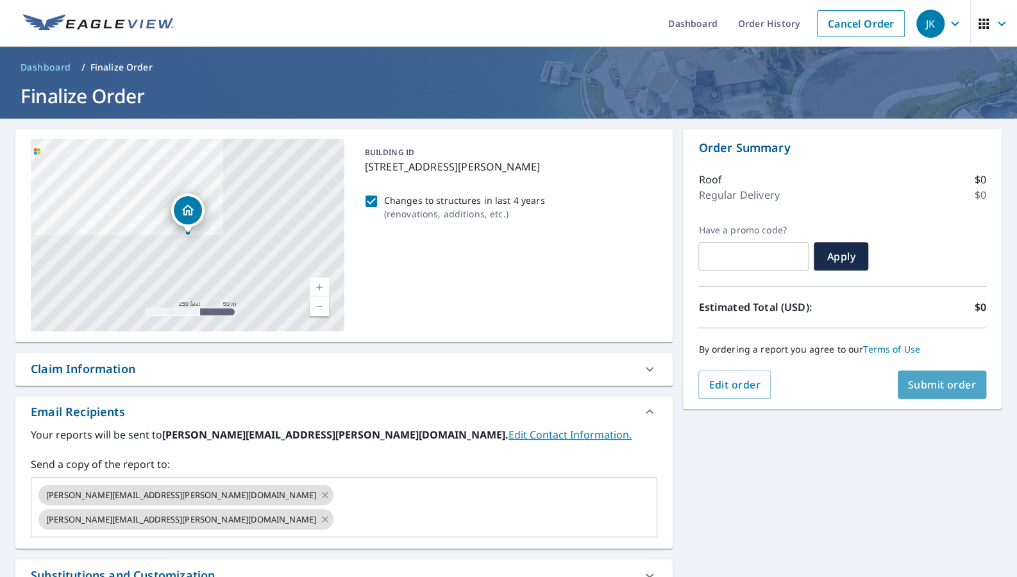
click at [938, 386] on span "Submit order" at bounding box center [942, 385] width 69 height 14
